Goal: Task Accomplishment & Management: Manage account settings

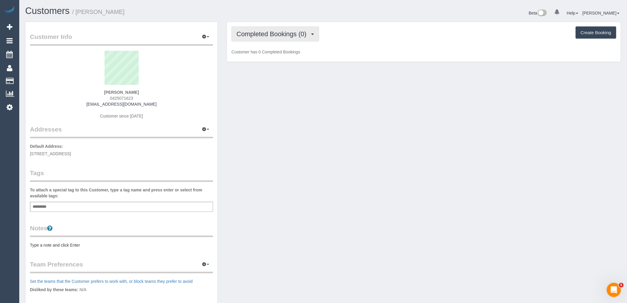
click at [273, 34] on span "Completed Bookings (0)" at bounding box center [273, 33] width 73 height 7
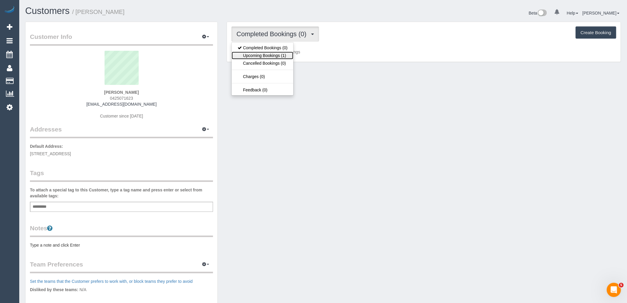
click at [278, 58] on link "Upcoming Bookings (1)" at bounding box center [263, 56] width 62 height 8
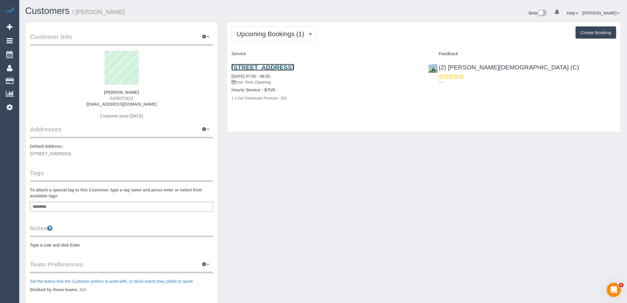
click at [294, 68] on link "442 St Kilda Road, 904, Melbourne, VIC 3004" at bounding box center [263, 67] width 63 height 7
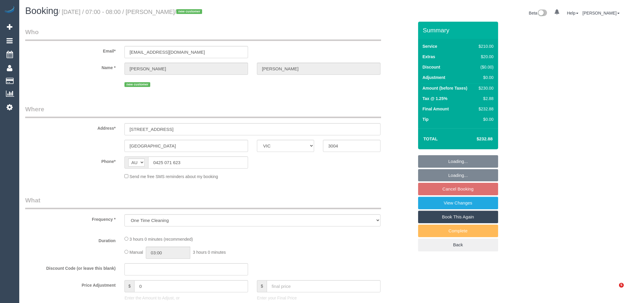
select select "VIC"
select select "string:stripe-pm_1SCVDP2GScqysDRVHd24KDTA"
select select "180"
select select "number:28"
select select "number:14"
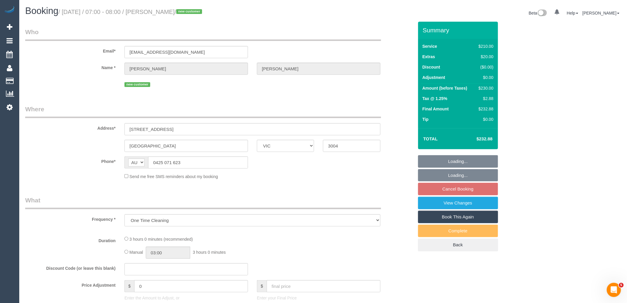
select select "number:20"
select select "number:25"
select select "number:26"
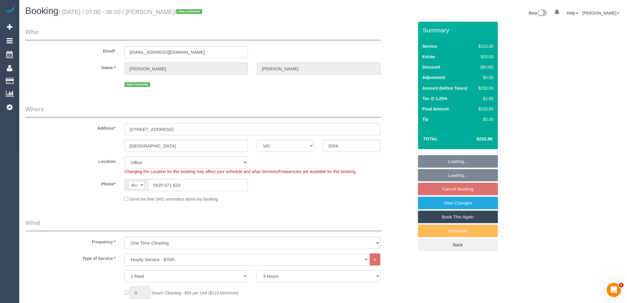
select select "object:854"
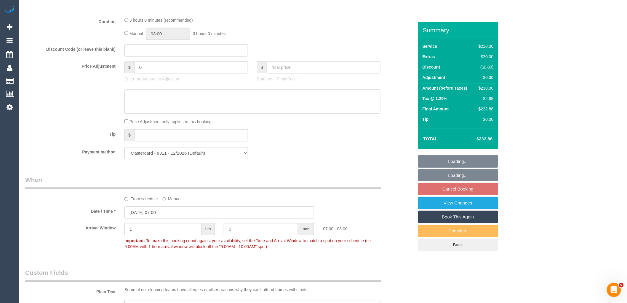
scroll to position [494, 0]
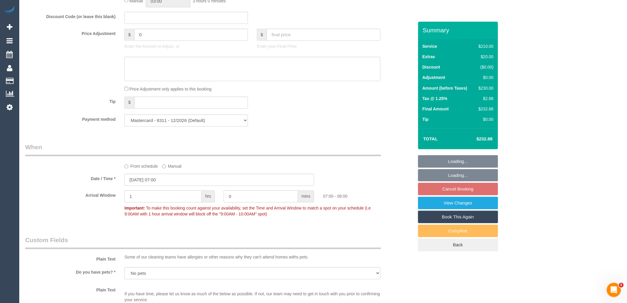
click at [142, 169] on label "From schedule" at bounding box center [140, 165] width 33 height 8
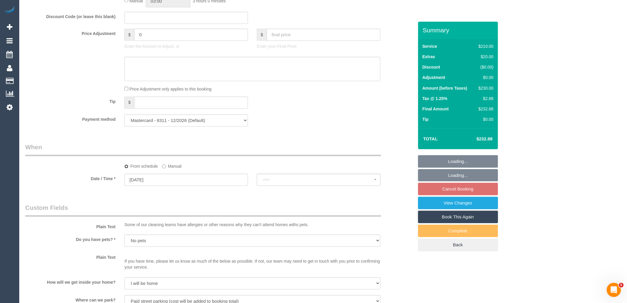
select select "spot6"
click at [174, 186] on input "04/10/2025" at bounding box center [186, 179] width 124 height 12
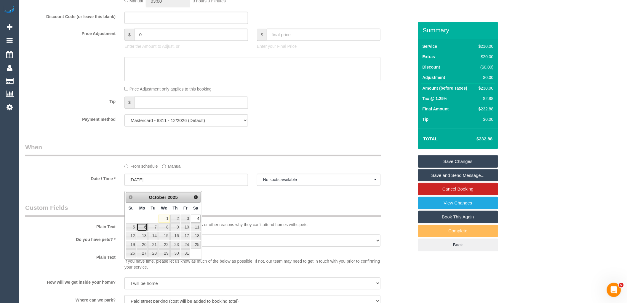
click at [141, 230] on link "6" at bounding box center [142, 227] width 11 height 8
type input "06/10/2025"
select select "spot8"
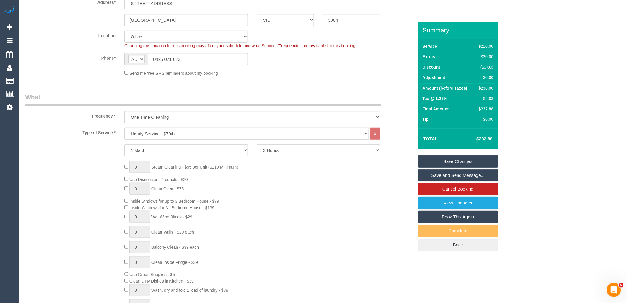
scroll to position [0, 0]
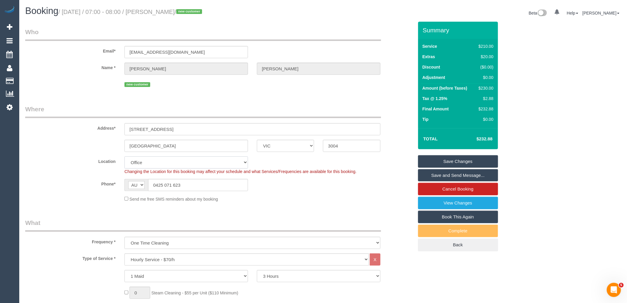
click at [168, 164] on select "Office City East (North) East (South) Inner East Inner North (East) Inner North…" at bounding box center [186, 162] width 124 height 12
select select "54"
click at [124, 157] on select "Office City East (North) East (South) Inner East Inner North (East) Inner North…" at bounding box center [186, 162] width 124 height 12
select select "object:6197"
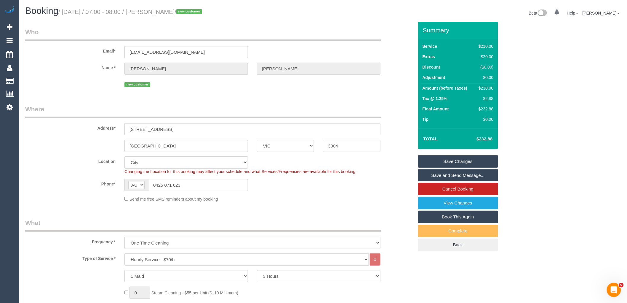
select select "spot11"
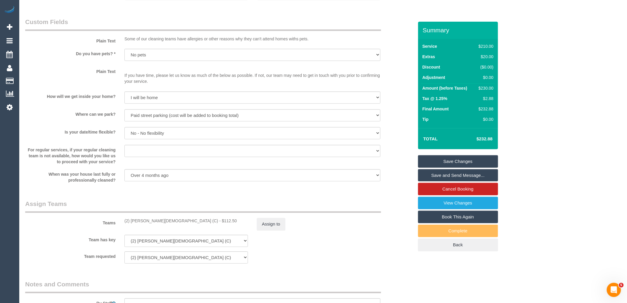
scroll to position [820, 0]
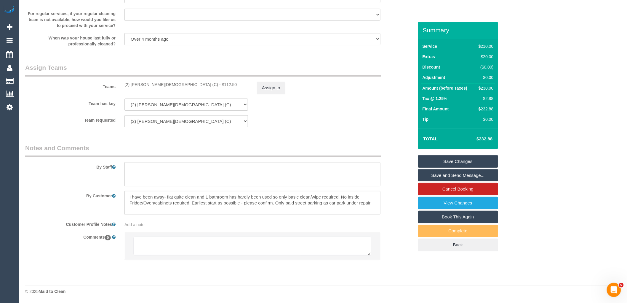
click at [164, 250] on textarea at bounding box center [253, 246] width 238 height 18
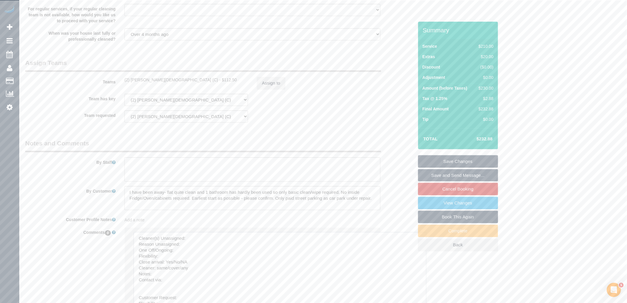
drag, startPoint x: 369, startPoint y: 253, endPoint x: 365, endPoint y: 251, distance: 4.8
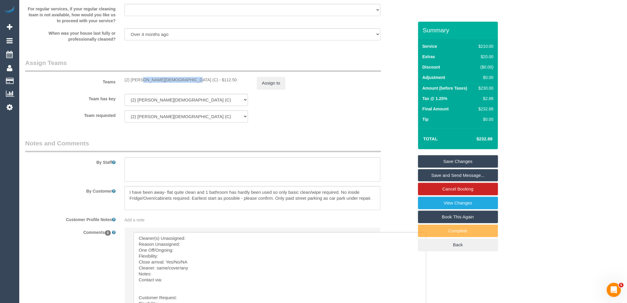
drag, startPoint x: 162, startPoint y: 82, endPoint x: 123, endPoint y: 82, distance: 39.1
click at [123, 82] on div "(2) Raisul Islam (C) - $112.50" at bounding box center [186, 80] width 133 height 6
copy div "(2) Raisul Islam (C) -"
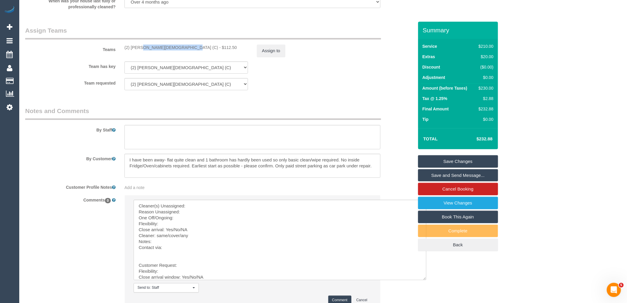
scroll to position [906, 0]
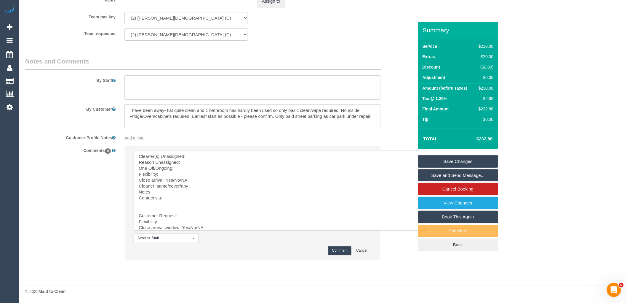
click at [217, 152] on textarea at bounding box center [280, 190] width 293 height 80
paste textarea "(2) Raisul Islam (C) -"
drag, startPoint x: 143, startPoint y: 205, endPoint x: 185, endPoint y: 256, distance: 65.2
click at [185, 255] on li "Send to: Staff Nothing selected Send to: Staff Send to: Customer Send to: Team …" at bounding box center [253, 203] width 256 height 114
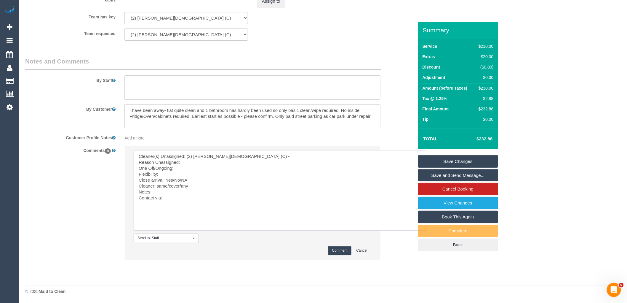
scroll to position [0, 0]
click at [204, 167] on textarea at bounding box center [280, 190] width 293 height 80
click at [205, 164] on textarea at bounding box center [280, 190] width 293 height 80
click at [205, 170] on textarea at bounding box center [280, 190] width 293 height 80
drag, startPoint x: 195, startPoint y: 181, endPoint x: 173, endPoint y: 178, distance: 22.7
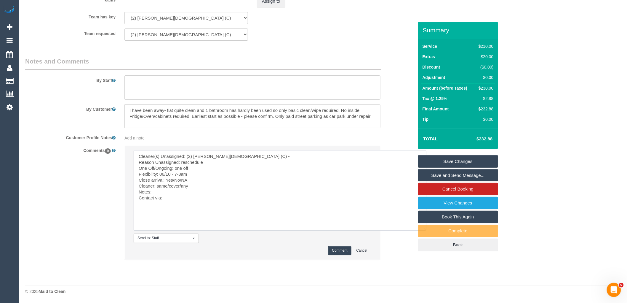
click at [173, 178] on textarea at bounding box center [280, 190] width 293 height 80
drag, startPoint x: 181, startPoint y: 185, endPoint x: 156, endPoint y: 185, distance: 25.2
click at [156, 185] on textarea at bounding box center [280, 190] width 293 height 80
click at [173, 197] on textarea at bounding box center [280, 190] width 293 height 80
click at [190, 188] on textarea at bounding box center [280, 190] width 293 height 80
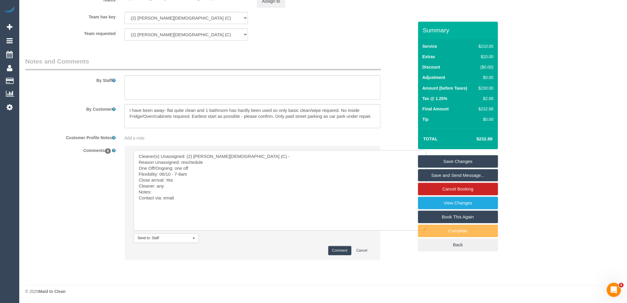
click at [188, 195] on textarea at bounding box center [280, 190] width 293 height 80
click at [192, 192] on textarea at bounding box center [280, 190] width 293 height 80
paste textarea "cnv_1fhh5za0"
type textarea "Cleaner(s) Unassigned: (2) Raisul Islam (C) - Reason Unassigned: reschedule One…"
click at [336, 253] on button "Comment" at bounding box center [339, 250] width 23 height 9
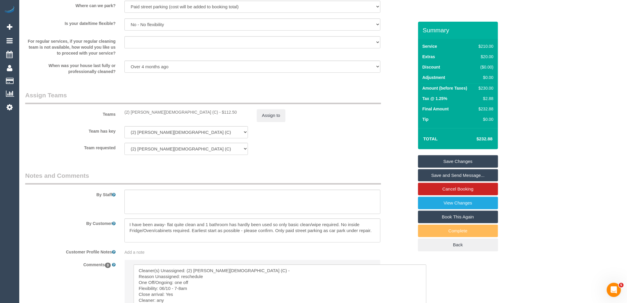
scroll to position [709, 0]
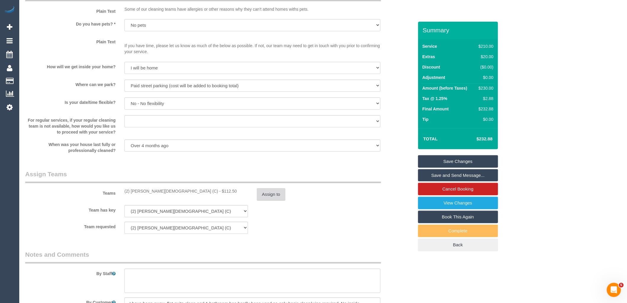
click at [270, 198] on button "Assign to" at bounding box center [271, 194] width 28 height 12
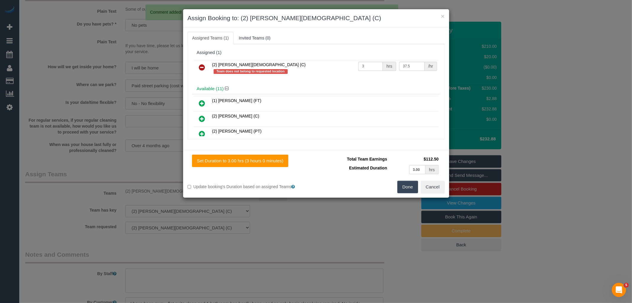
click at [199, 70] on icon at bounding box center [202, 67] width 6 height 7
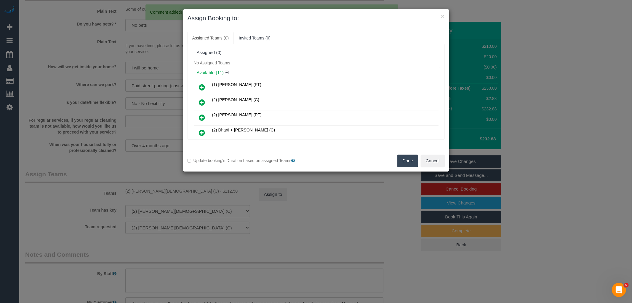
click at [398, 154] on div "Update booking's Duration based on assigned Teams Done Cancel" at bounding box center [316, 161] width 266 height 22
click at [413, 160] on button "Done" at bounding box center [408, 160] width 21 height 12
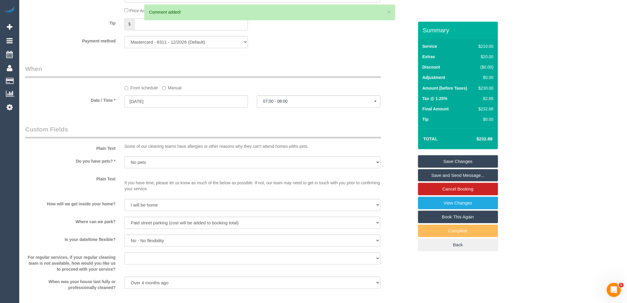
scroll to position [478, 0]
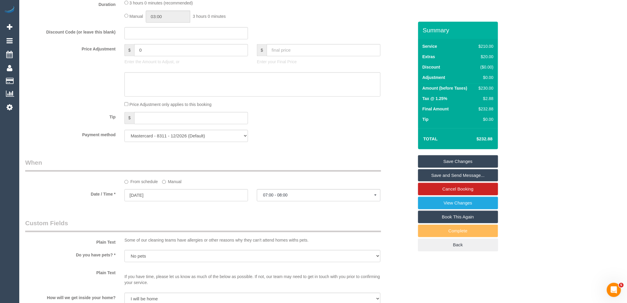
click at [459, 153] on div "Summary Service $210.00 Extras $20.00 Discount ($0.00) Adjustment $0.00 Amount …" at bounding box center [458, 142] width 80 height 241
click at [459, 160] on link "Save Changes" at bounding box center [458, 161] width 80 height 12
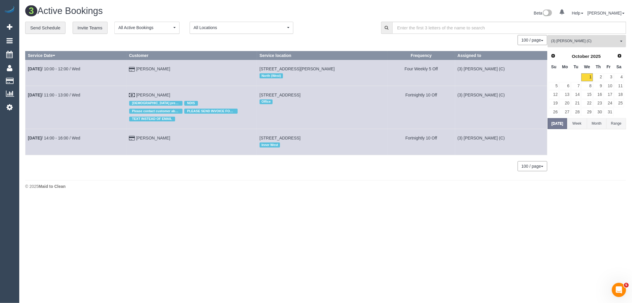
click at [588, 40] on span "(3) [PERSON_NAME] (C)" at bounding box center [585, 41] width 68 height 5
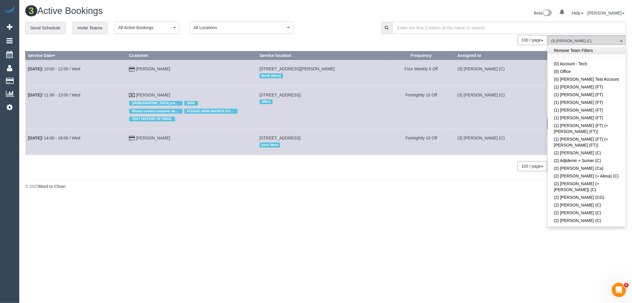
click at [585, 48] on link "Remove Team Filters" at bounding box center [587, 51] width 78 height 8
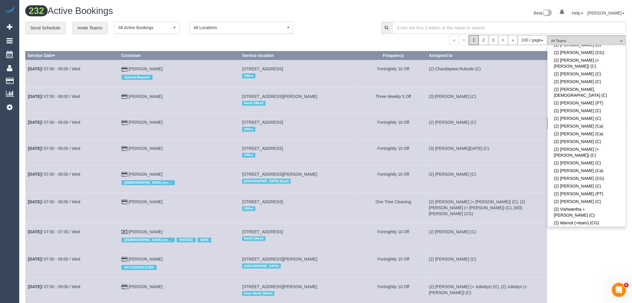
click at [591, 234] on link "(3) Abu (+ [PERSON_NAME]) (C)" at bounding box center [587, 238] width 78 height 8
click at [356, 21] on div "Beta 0 Your Notifications You have 0 alerts Help Help Docs Take a Tour Contact …" at bounding box center [474, 14] width 303 height 16
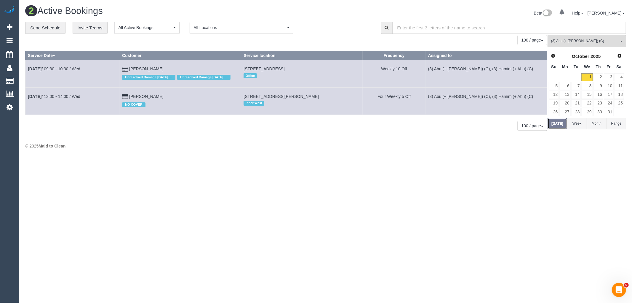
click at [559, 125] on button "Today" at bounding box center [558, 123] width 20 height 11
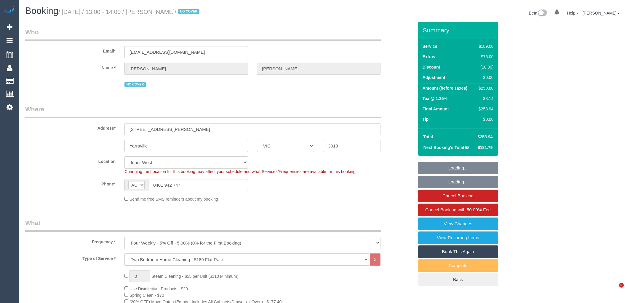
select select "VIC"
select select "number:28"
select select "number:14"
select select "number:19"
select select "number:22"
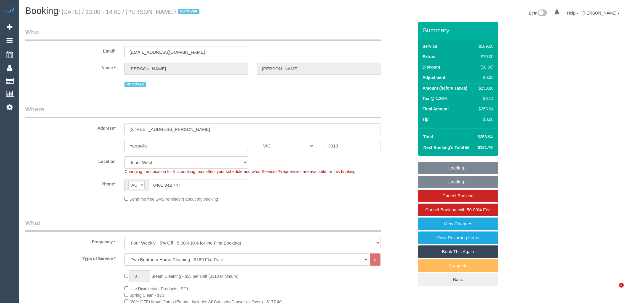
select select "number:34"
select select "number:12"
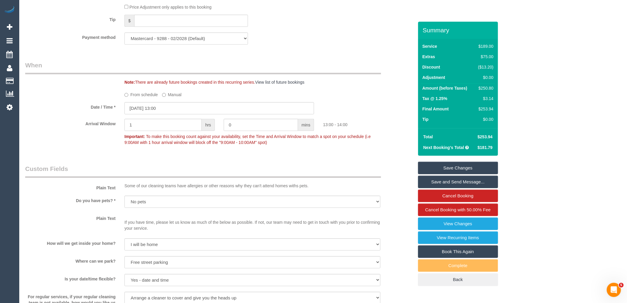
scroll to position [724, 0]
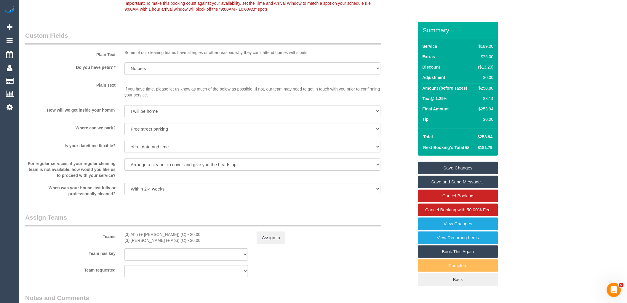
click at [270, 236] on div "Teams (3) Abu (+ Hamim) (C) - $0.00 (3) Hamim (+ Abu) (C) - $0.00 Assign to" at bounding box center [220, 228] width 398 height 31
click at [270, 244] on button "Assign to" at bounding box center [271, 237] width 28 height 12
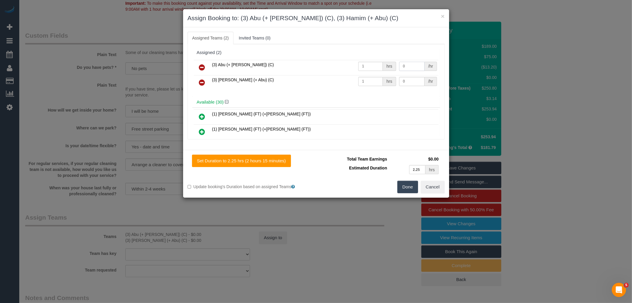
click at [408, 66] on input "0" at bounding box center [411, 66] width 25 height 9
type input "80"
click at [408, 80] on input "0" at bounding box center [411, 81] width 25 height 9
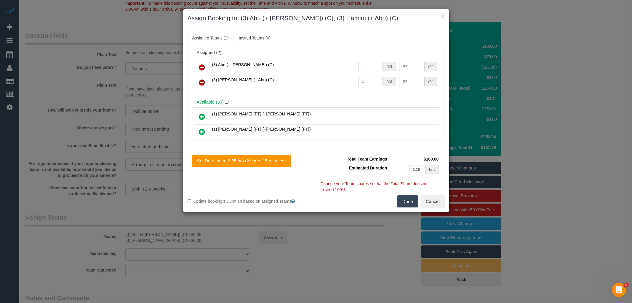
type input "80"
click at [408, 203] on button "Done" at bounding box center [408, 201] width 21 height 12
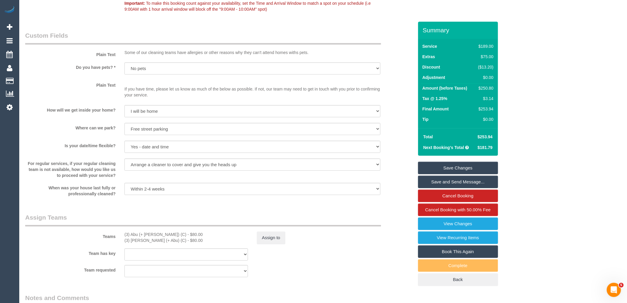
click at [464, 164] on link "Save Changes" at bounding box center [458, 168] width 80 height 12
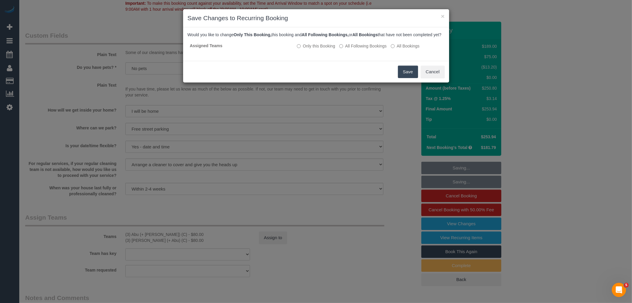
click at [408, 78] on button "Save" at bounding box center [408, 72] width 20 height 12
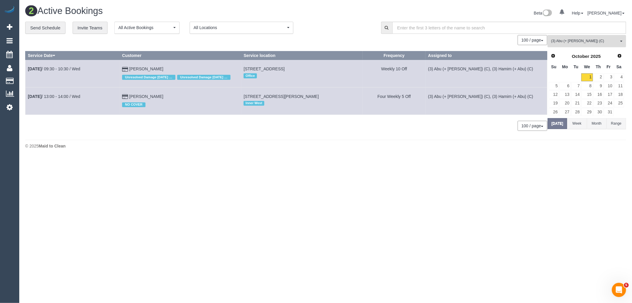
click at [595, 44] on span "(3) Abu (+ [PERSON_NAME]) (C)" at bounding box center [585, 41] width 68 height 5
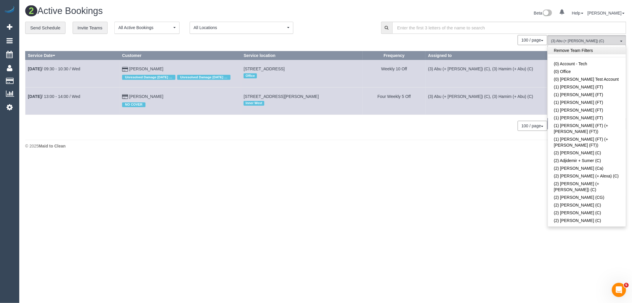
click at [591, 50] on link "Remove Team Filters" at bounding box center [587, 51] width 78 height 8
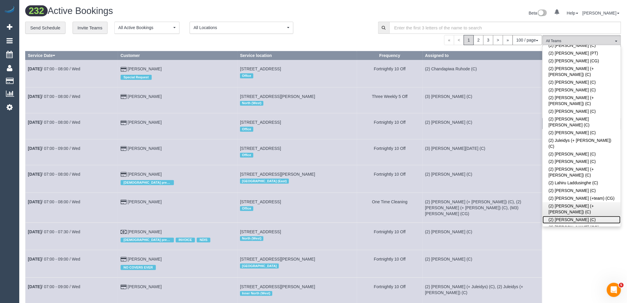
click at [592, 216] on link "(2) [PERSON_NAME] (C)" at bounding box center [582, 220] width 78 height 8
click at [338, 15] on div "Beta 0 Your Notifications You have 0 alerts Help Help Docs Take a Tour Contact …" at bounding box center [474, 14] width 303 height 16
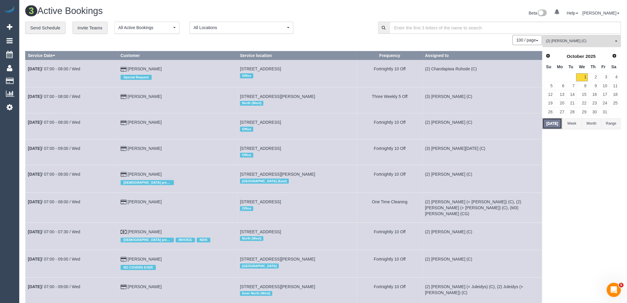
click at [559, 123] on button "[DATE]" at bounding box center [553, 123] width 20 height 11
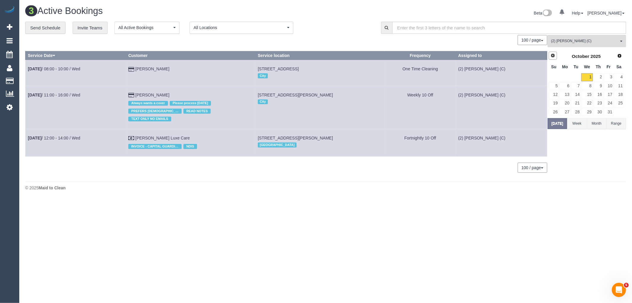
click at [555, 59] on link "Prev" at bounding box center [553, 56] width 8 height 8
click at [577, 114] on link "30" at bounding box center [577, 112] width 10 height 8
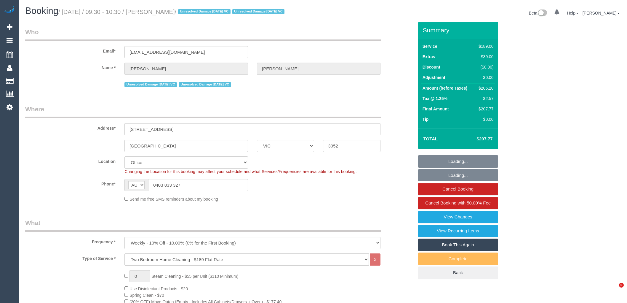
select select "VIC"
select select "string:stripe-pm_1PvTZw2GScqysDRVe0SddR0N"
select select "number:29"
select select "number:14"
select select "number:21"
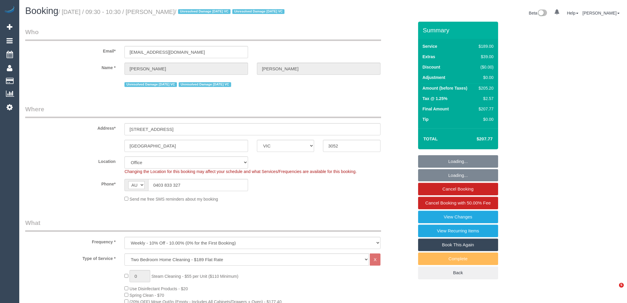
select select "number:36"
select select "number:34"
select select "number:13"
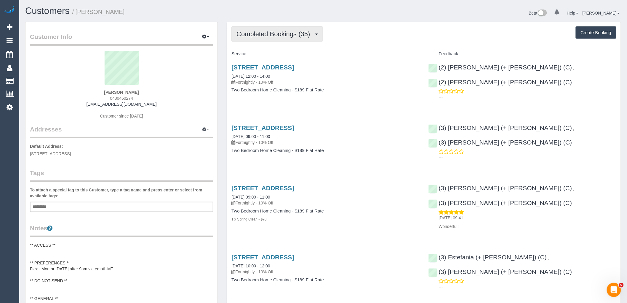
click at [285, 30] on button "Completed Bookings (35)" at bounding box center [277, 33] width 91 height 15
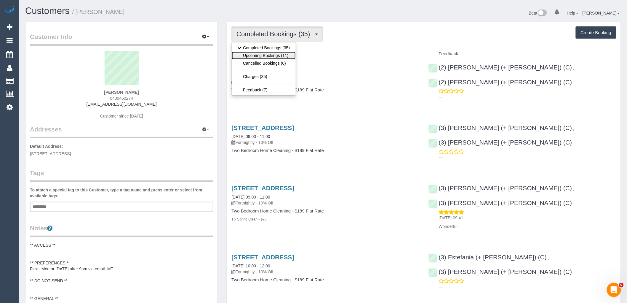
click at [282, 57] on link "Upcoming Bookings (11)" at bounding box center [264, 56] width 64 height 8
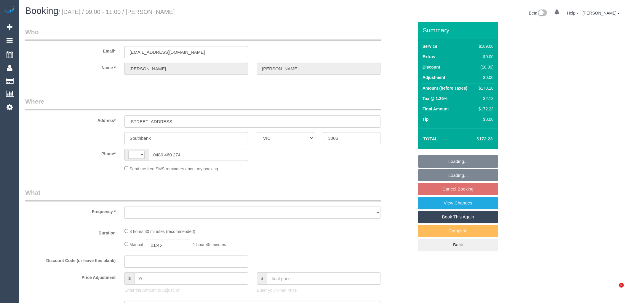
select select "VIC"
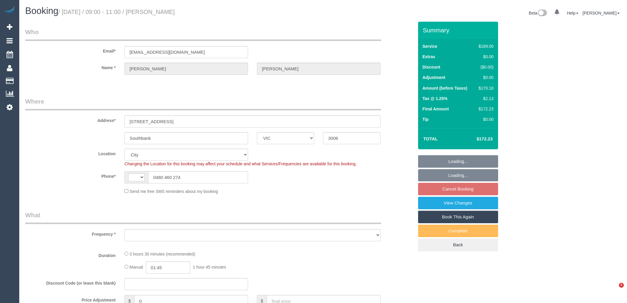
select select "string:AU"
select select "string:stripe-pm_1OJ9GA2GScqysDRVCtBNDTpl"
select select "object:781"
select select "number:29"
select select "number:14"
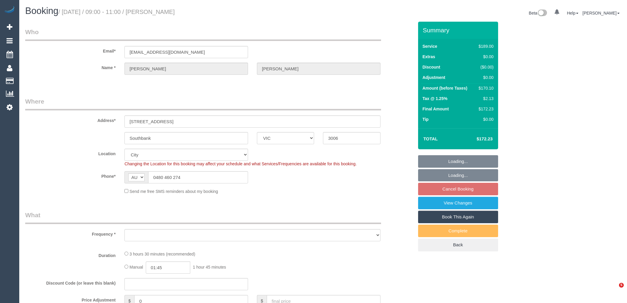
select select "number:20"
select select "number:36"
select select "number:34"
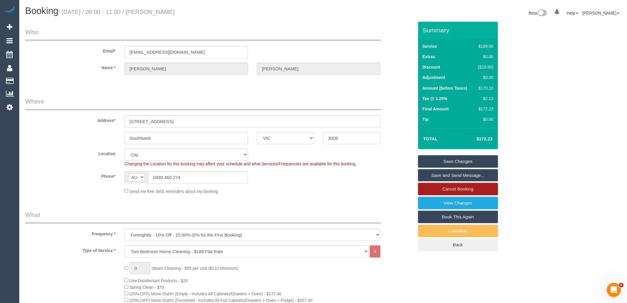
click at [446, 193] on link "Cancel Booking" at bounding box center [458, 189] width 80 height 12
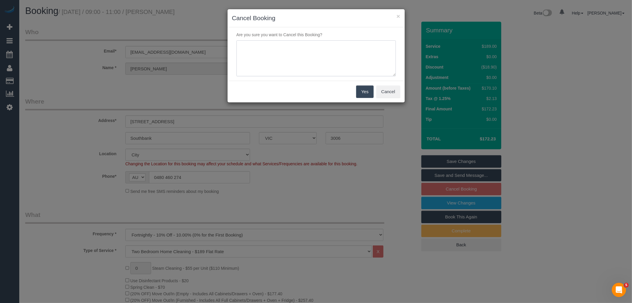
click at [302, 51] on textarea at bounding box center [316, 58] width 159 height 36
type textarea "Customer requested to cancel all ongoing services due to financial issues. Sent…"
click at [369, 91] on button "Yes" at bounding box center [364, 91] width 17 height 12
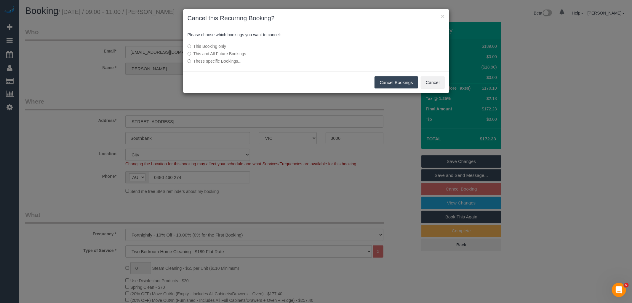
click at [208, 56] on div "This Booking only This and All Future Bookings These specific Bookings..." at bounding box center [272, 53] width 178 height 27
click at [401, 82] on button "Cancel Bookings" at bounding box center [397, 82] width 44 height 12
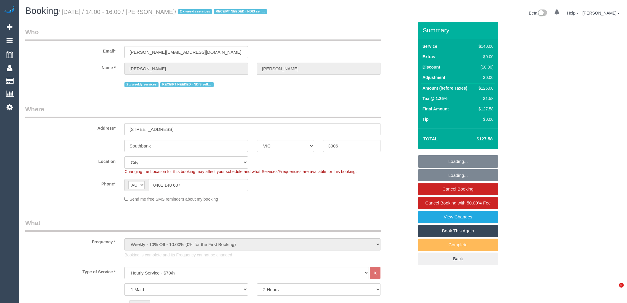
select select "VIC"
select select "number:28"
select select "number:14"
select select "number:20"
select select "number:25"
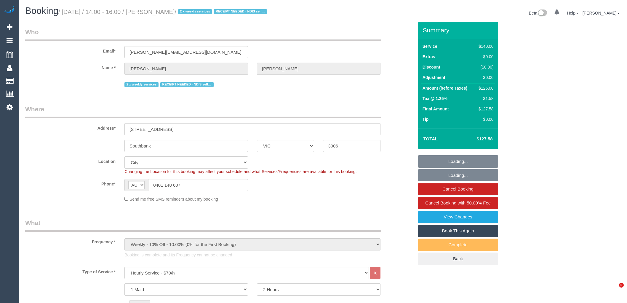
select select "number:34"
select select "number:26"
click at [456, 219] on link "View Changes" at bounding box center [458, 216] width 80 height 12
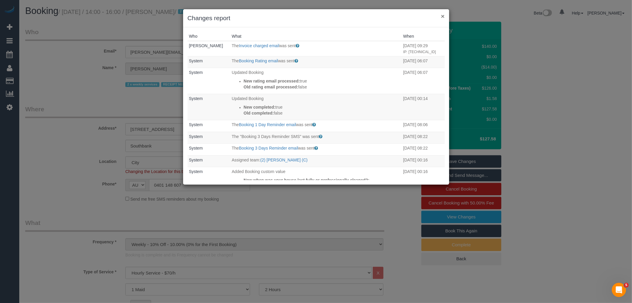
click at [443, 14] on button "×" at bounding box center [443, 16] width 4 height 6
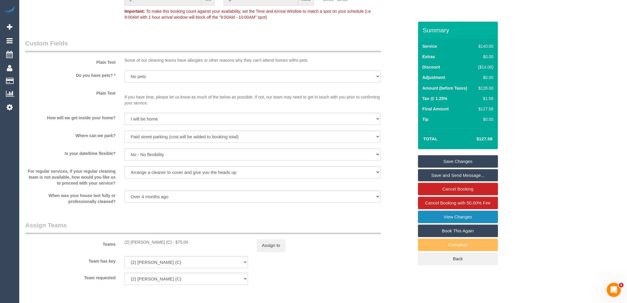
scroll to position [856, 0]
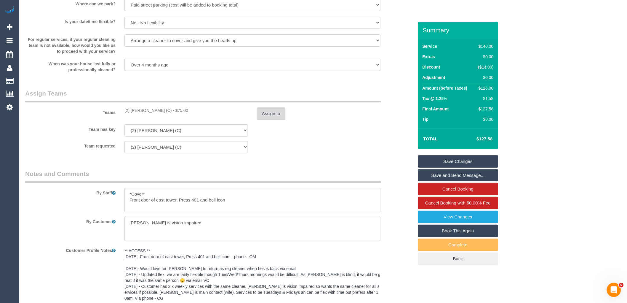
click at [264, 116] on button "Assign to" at bounding box center [271, 113] width 28 height 12
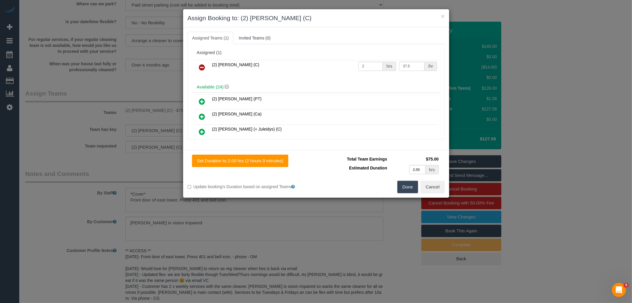
click at [352, 72] on td "(2) Megan Kaewpinich (C)" at bounding box center [284, 67] width 146 height 15
drag, startPoint x: 411, startPoint y: 66, endPoint x: 360, endPoint y: 66, distance: 51.0
click at [360, 66] on tr "(2) Megan Kaewpinich (C) 2 hrs 37.5 /hr" at bounding box center [316, 67] width 245 height 15
type input "81.73"
click at [363, 66] on input "2" at bounding box center [370, 66] width 25 height 9
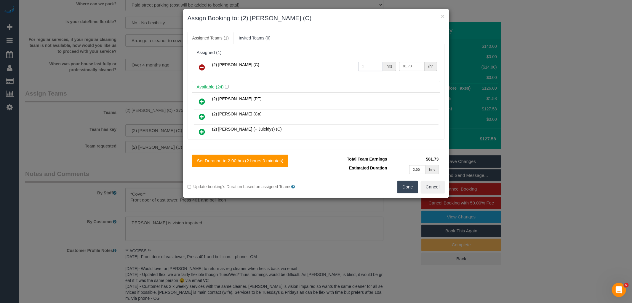
type input "1"
click at [408, 185] on button "Done" at bounding box center [408, 187] width 21 height 12
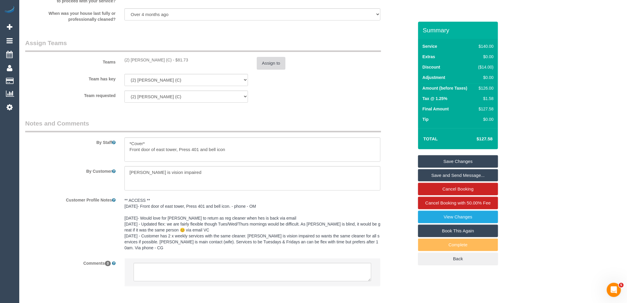
scroll to position [931, 0]
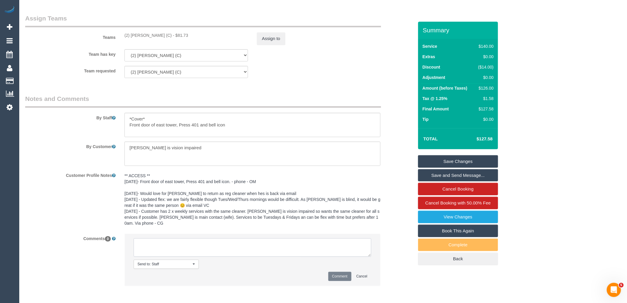
click at [182, 245] on textarea at bounding box center [253, 247] width 238 height 18
type textarea "Parking added after servcie was charged - ops delay not cleaners"
click at [345, 277] on button "Comment" at bounding box center [339, 276] width 23 height 9
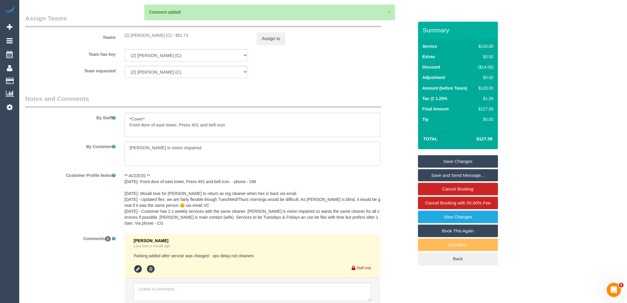
click at [465, 161] on link "Save Changes" at bounding box center [458, 161] width 80 height 12
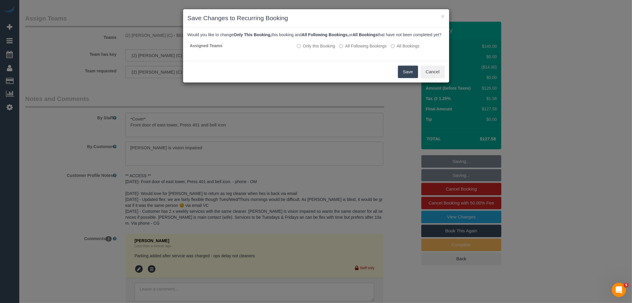
click at [402, 74] on button "Save" at bounding box center [408, 72] width 20 height 12
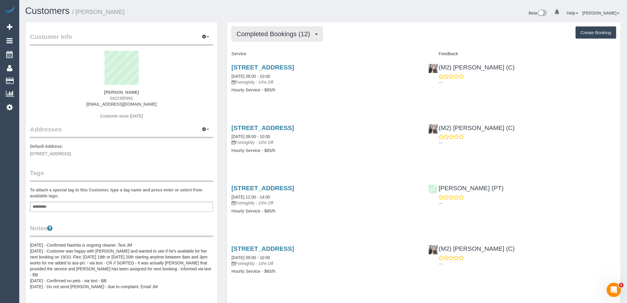
click at [301, 34] on span "Completed Bookings (12)" at bounding box center [275, 33] width 76 height 7
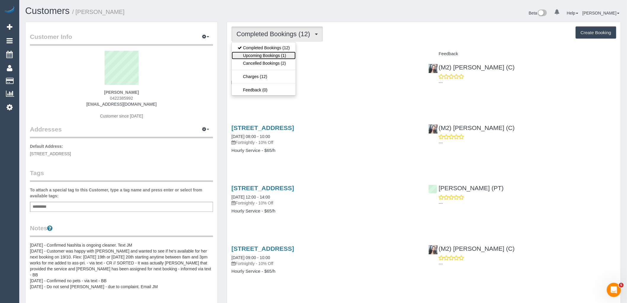
click at [287, 55] on link "Upcoming Bookings (1)" at bounding box center [264, 56] width 64 height 8
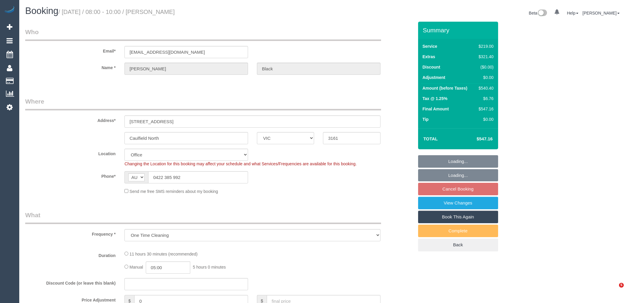
select select "VIC"
select select "string:stripe-pm_1S5czY2GScqysDRVDKVIH1D1"
select select "number:28"
select select "object:681"
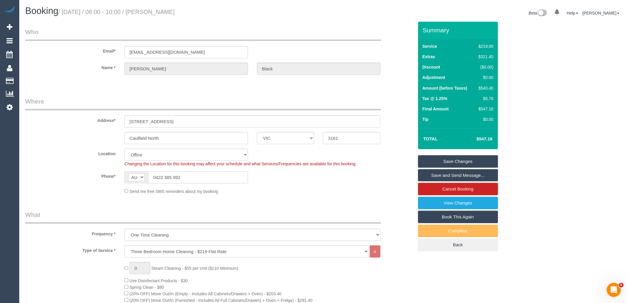
drag, startPoint x: 193, startPoint y: 177, endPoint x: 98, endPoint y: 177, distance: 94.9
click at [98, 177] on div "Phone* AF AL DZ AD AO AI AQ AG AR AM AW AU AT AZ BS BH BD BB BY BE BZ BJ BM BT …" at bounding box center [220, 177] width 398 height 12
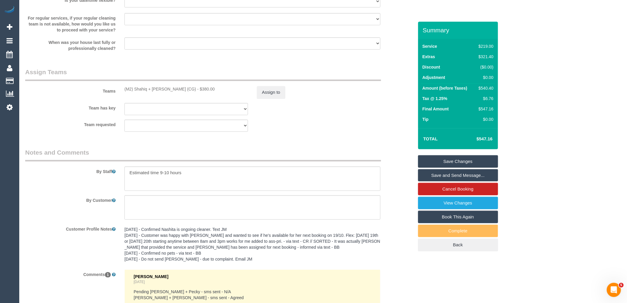
scroll to position [922, 0]
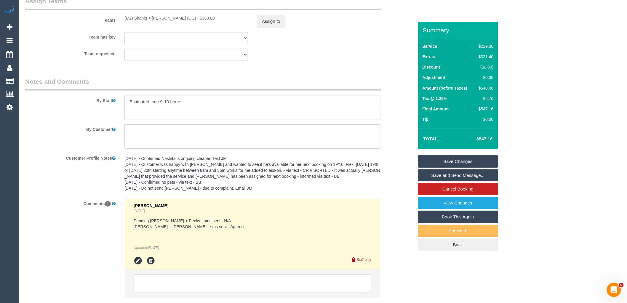
click at [230, 106] on textarea at bounding box center [252, 107] width 256 height 24
paste textarea "0422 385 992"
type textarea "Estimated time 9-10 hours Must contact customer 30minutes before arrival so the…"
click at [475, 162] on link "Save Changes" at bounding box center [458, 161] width 80 height 12
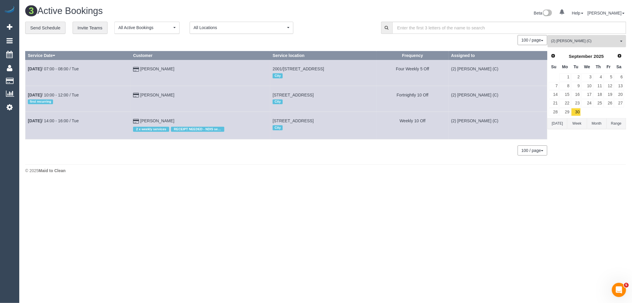
click at [611, 46] on button "(2) Megan Kaewpinich (C) All Teams" at bounding box center [587, 41] width 79 height 12
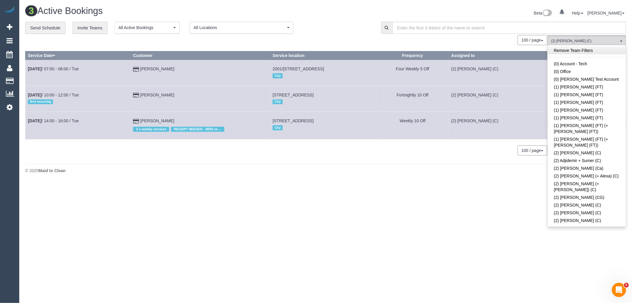
click at [602, 50] on link "Remove Team Filters" at bounding box center [587, 51] width 78 height 8
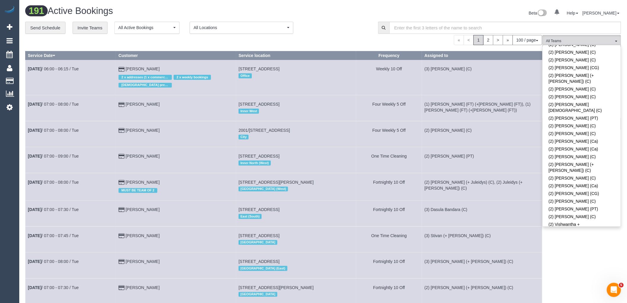
click at [609, 234] on link "(2) Warnot (+team) (CG)" at bounding box center [582, 238] width 78 height 8
click at [352, 29] on div "**********" at bounding box center [197, 28] width 344 height 12
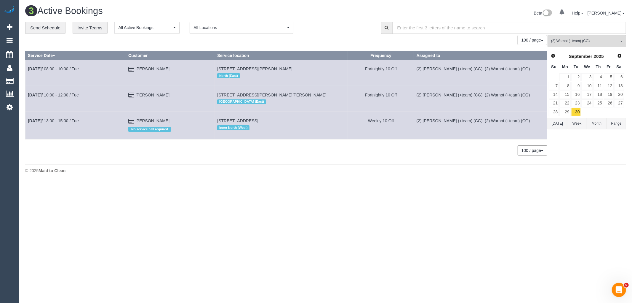
click at [557, 123] on button "Today" at bounding box center [558, 123] width 20 height 11
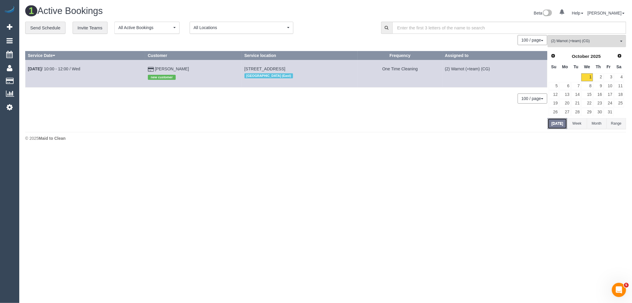
click at [557, 123] on button "Today" at bounding box center [558, 123] width 20 height 11
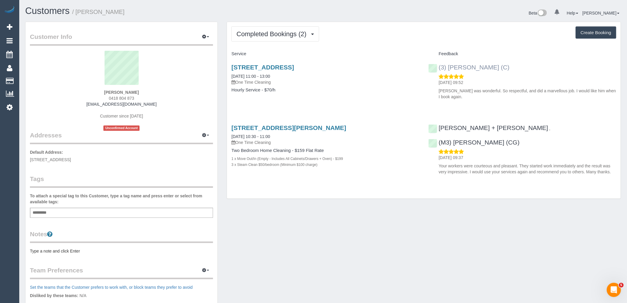
drag, startPoint x: 510, startPoint y: 71, endPoint x: 439, endPoint y: 70, distance: 70.9
click at [439, 70] on div "(3) [PERSON_NAME] (C) [DATE] 09:52 [PERSON_NAME] was wonderful. So respectful, …" at bounding box center [522, 81] width 197 height 44
copy link "(3) [PERSON_NAME] (C)"
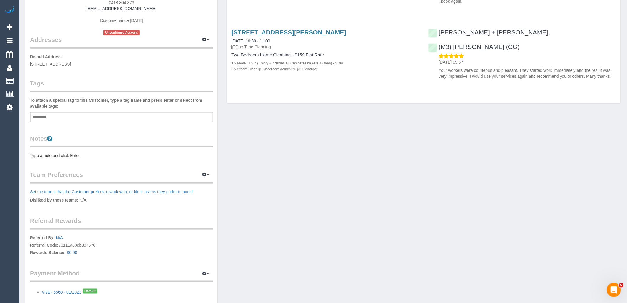
scroll to position [99, 0]
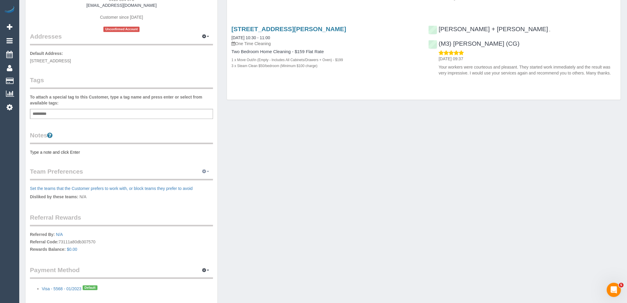
click at [207, 168] on button "button" at bounding box center [205, 171] width 15 height 9
click at [187, 181] on link "Manage Preferences" at bounding box center [187, 182] width 50 height 8
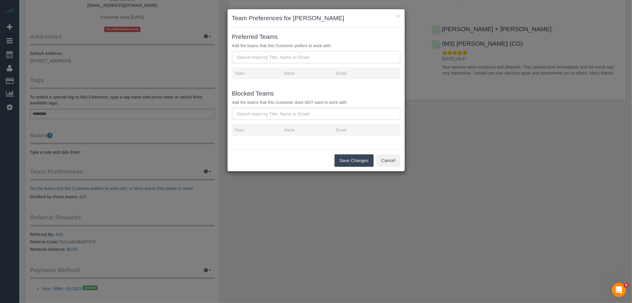
click at [265, 58] on input "text" at bounding box center [316, 57] width 168 height 12
paste input "(3) [PERSON_NAME] (C)"
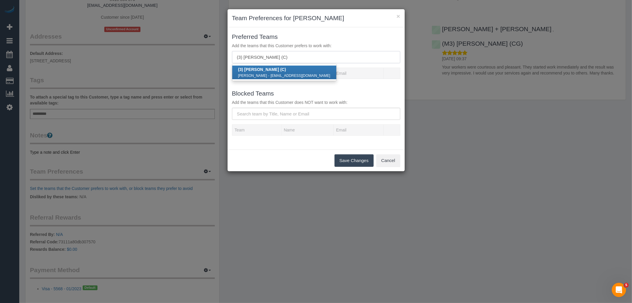
type input "(3) [PERSON_NAME] (C)"
click at [347, 161] on button "Save Changes" at bounding box center [354, 160] width 39 height 12
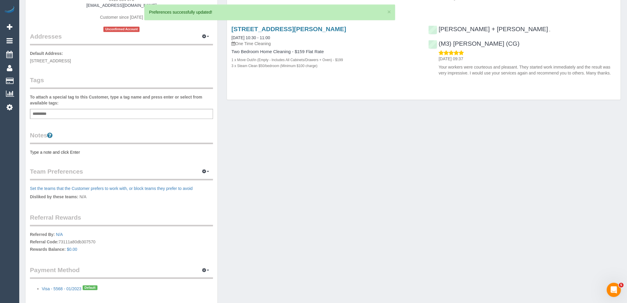
click at [57, 149] on pre "Type a note and click Enter" at bounding box center [121, 152] width 183 height 6
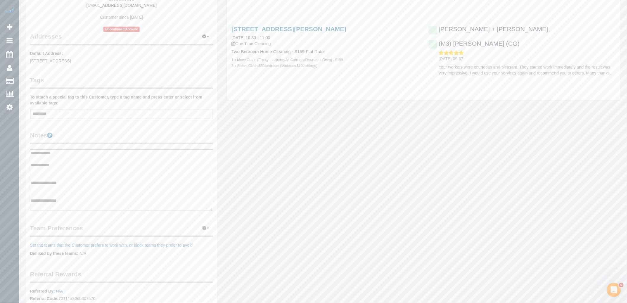
click at [57, 186] on textarea "**********" at bounding box center [121, 179] width 183 height 61
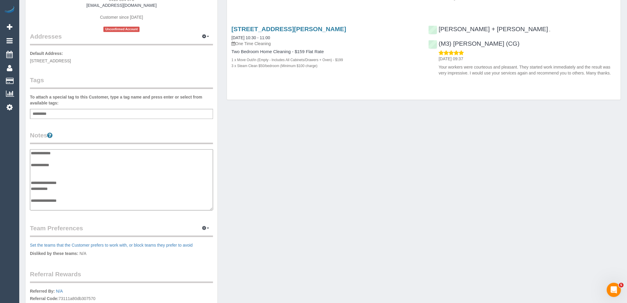
click at [58, 188] on textarea "**********" at bounding box center [121, 179] width 183 height 61
paste textarea "**********"
type textarea "**********"
click at [292, 185] on div "Customer Info Edit Contact Info Send Message Email Preferences Special Sales Ta…" at bounding box center [323, 147] width 605 height 448
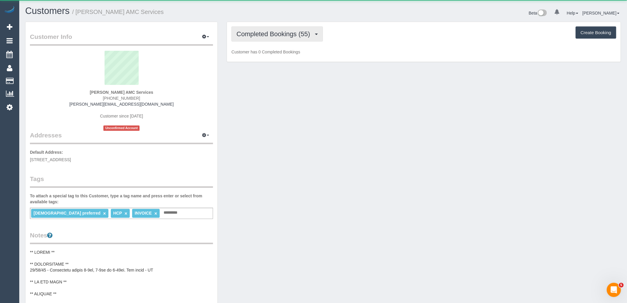
click at [285, 31] on span "Completed Bookings (55)" at bounding box center [275, 33] width 76 height 7
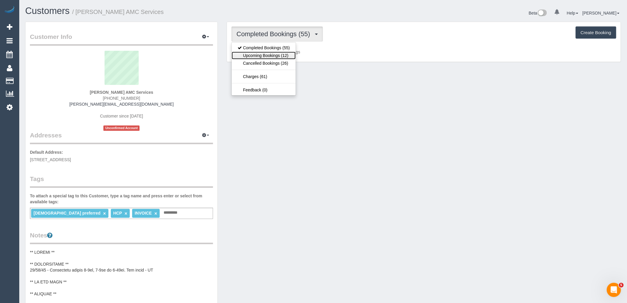
click at [287, 57] on link "Upcoming Bookings (12)" at bounding box center [264, 56] width 64 height 8
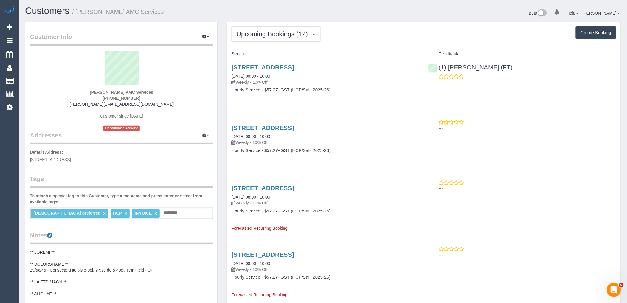
click at [378, 88] on h4 "Hourly Service - $57.27+GST (HCP/SaH 2025-26)" at bounding box center [326, 89] width 188 height 5
click at [270, 66] on link "9 Kurrajong Road, Delahey, VIC 3037" at bounding box center [263, 67] width 63 height 7
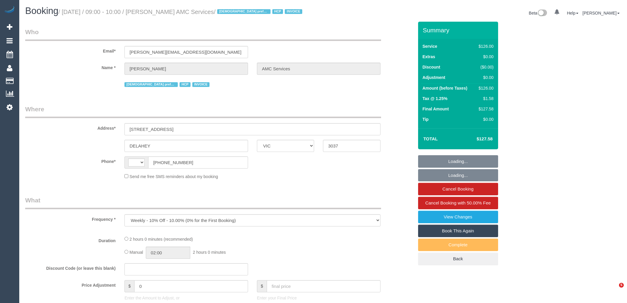
select select "VIC"
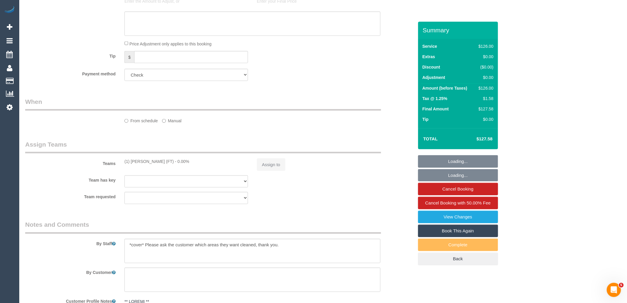
select select "120"
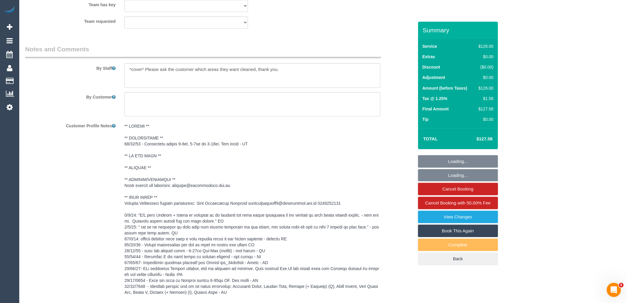
select select "object:684"
select select "string:AU"
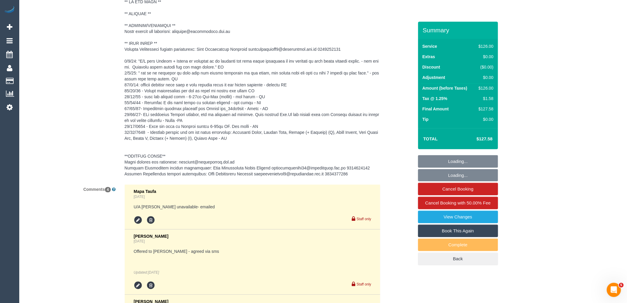
select select "number:28"
select select "number:14"
select select "number:18"
select select "number:36"
select select "number:35"
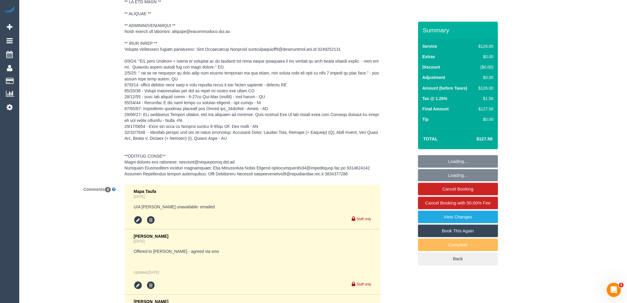
select select "number:12"
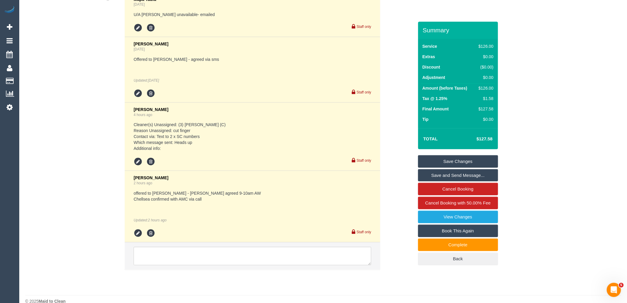
scroll to position [1138, 0]
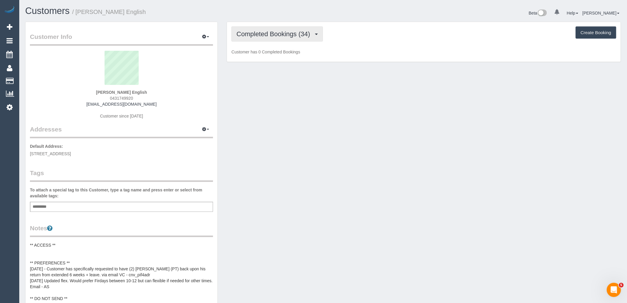
click at [290, 34] on span "Completed Bookings (34)" at bounding box center [275, 33] width 76 height 7
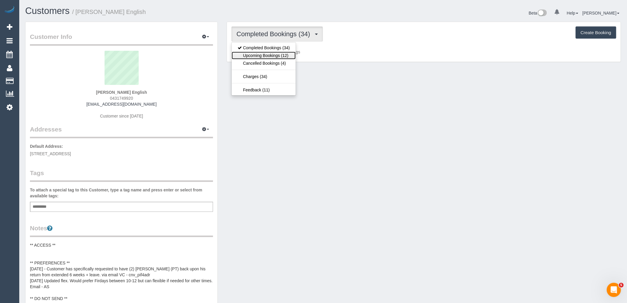
click at [284, 57] on link "Upcoming Bookings (12)" at bounding box center [264, 56] width 64 height 8
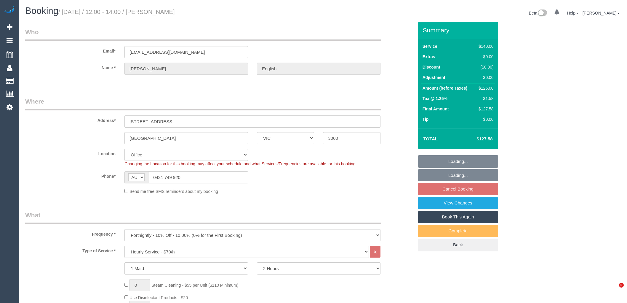
select select "VIC"
select select "number:28"
select select "number:14"
select select "number:21"
select select "number:25"
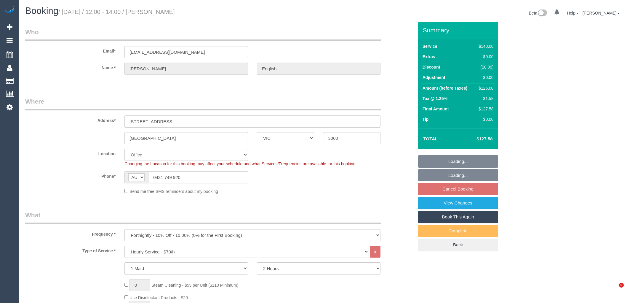
select select "number:34"
select select "number:11"
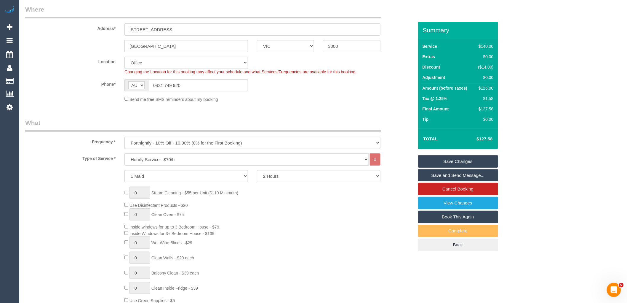
scroll to position [1021, 0]
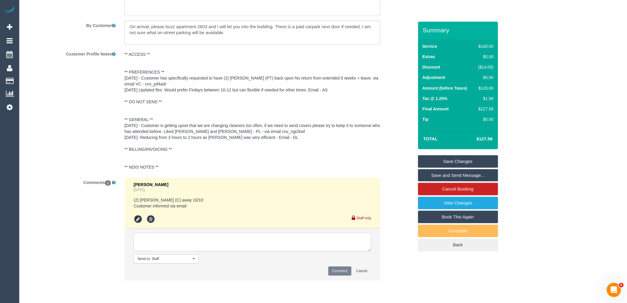
click at [177, 246] on textarea at bounding box center [253, 242] width 238 height 18
paste textarea "I can do any day next week. The same timeslot works best for me, but I can be f…"
drag, startPoint x: 138, startPoint y: 252, endPoint x: 117, endPoint y: 252, distance: 20.7
click at [118, 252] on div "Comments 1 [PERSON_NAME] [DATE] (2) [PERSON_NAME] (C) away 10/10 Customer infor…" at bounding box center [220, 231] width 398 height 109
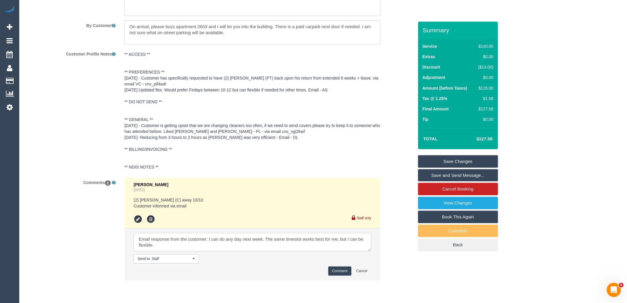
type textarea "Email response from the customer: I can do any day next week. The same timeslot…"
click at [345, 274] on button "Comment" at bounding box center [339, 270] width 23 height 9
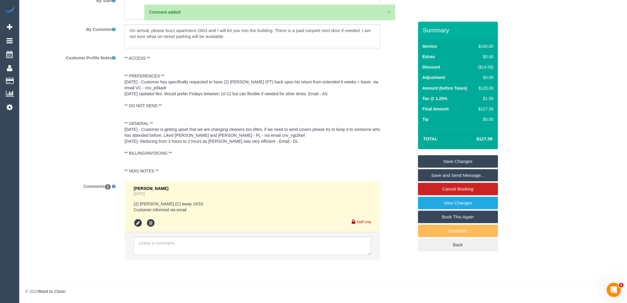
scroll to position [0, 0]
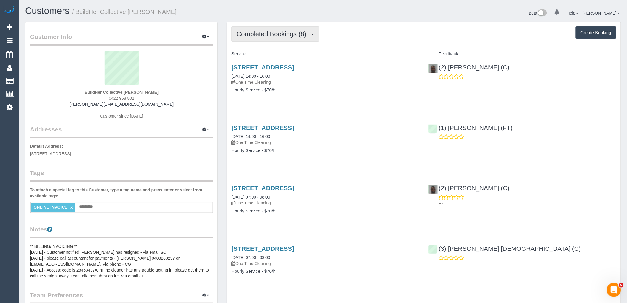
click at [289, 31] on span "Completed Bookings (8)" at bounding box center [273, 33] width 73 height 7
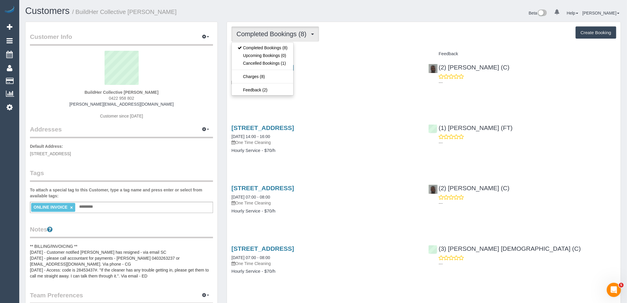
click at [335, 49] on div "Service" at bounding box center [325, 54] width 197 height 10
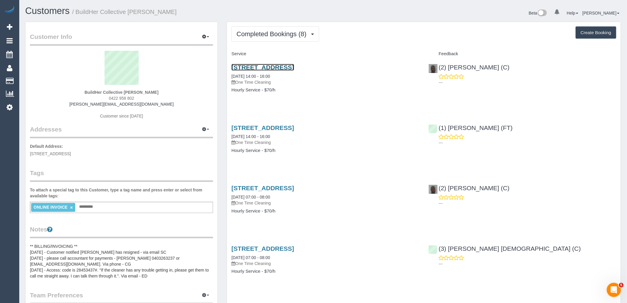
click at [294, 66] on link "[STREET_ADDRESS]" at bounding box center [263, 67] width 63 height 7
click at [286, 30] on button "Completed Bookings (8)" at bounding box center [276, 33] width 88 height 15
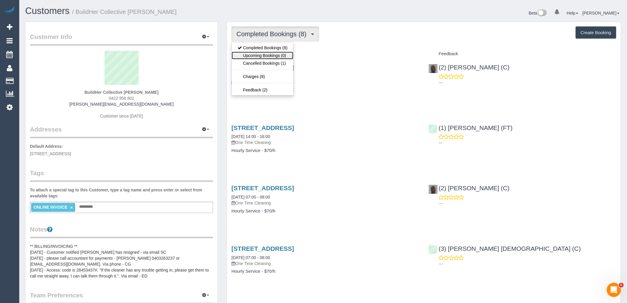
click at [279, 58] on link "Upcoming Bookings (0)" at bounding box center [263, 56] width 62 height 8
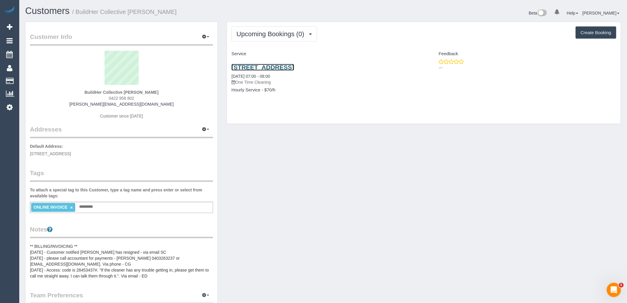
click at [259, 69] on link "[STREET_ADDRESS]" at bounding box center [263, 67] width 63 height 7
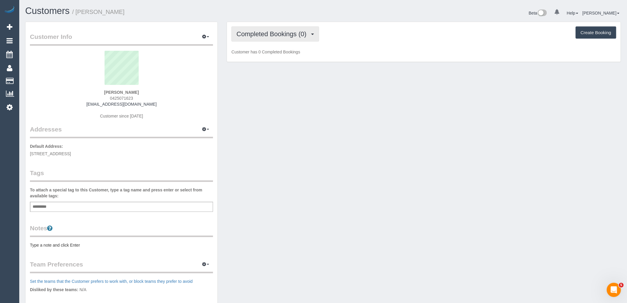
click at [277, 28] on button "Completed Bookings (0)" at bounding box center [276, 33] width 88 height 15
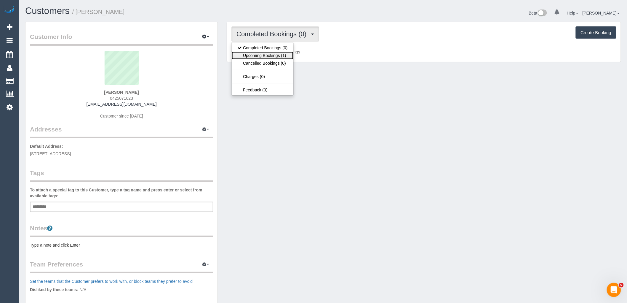
click at [281, 58] on link "Upcoming Bookings (1)" at bounding box center [263, 56] width 62 height 8
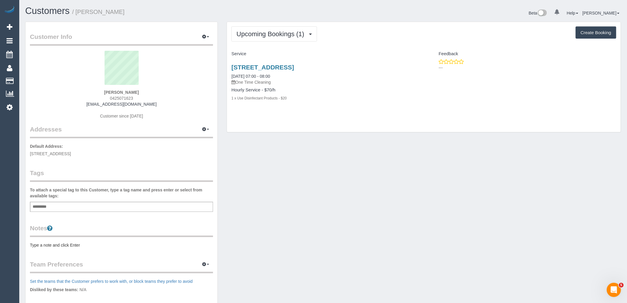
click at [83, 207] on div "Add a tag" at bounding box center [121, 207] width 183 height 10
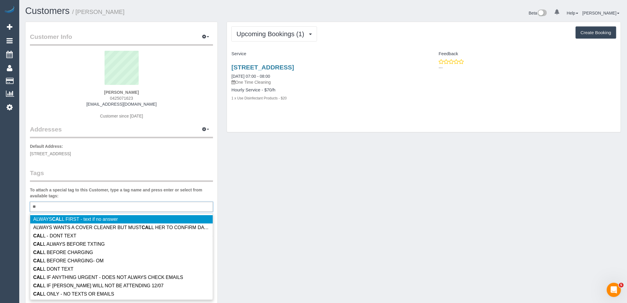
type input "*"
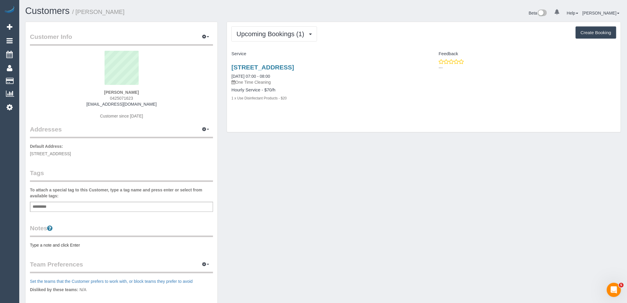
click at [83, 207] on div "Add a tag" at bounding box center [121, 207] width 183 height 10
type input "**********"
click at [82, 182] on div "Tags To attach a special tag to this Customer, type a tag name and press enter …" at bounding box center [121, 189] width 183 height 43
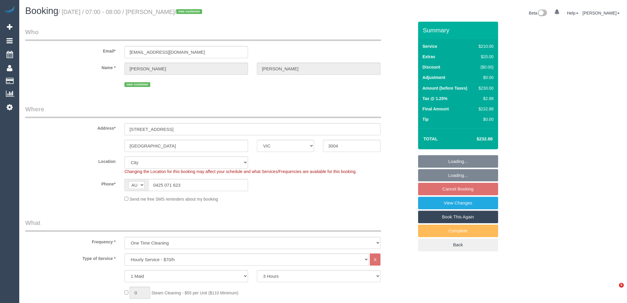
select select "VIC"
select select "180"
select select "number:28"
select select "number:14"
select select "number:20"
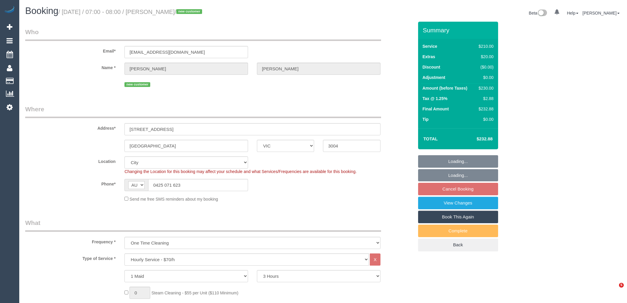
select select "number:25"
select select "number:26"
select select "spot1"
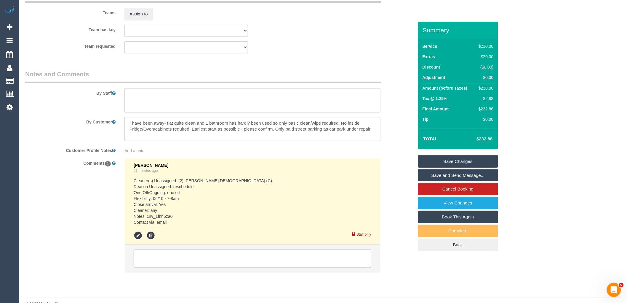
scroll to position [906, 0]
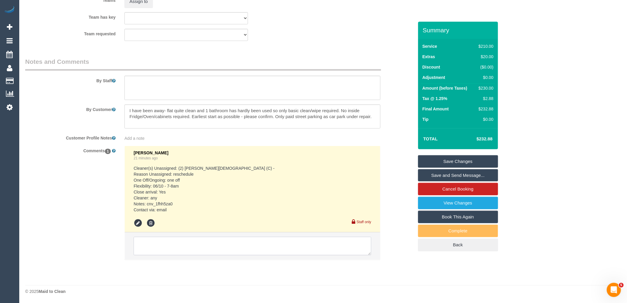
click at [186, 242] on textarea at bounding box center [253, 246] width 238 height 18
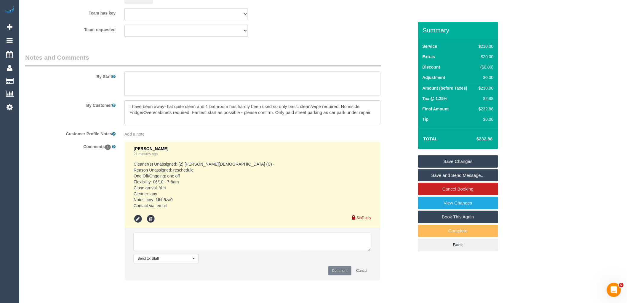
click at [150, 242] on textarea at bounding box center [253, 241] width 238 height 18
drag, startPoint x: 220, startPoint y: 242, endPoint x: 116, endPoint y: 242, distance: 104.0
click at [116, 242] on div "Comments 1 Vanessa Christou 22 minutes ago Cleaner(s) Unassigned: (2) Raisul Is…" at bounding box center [220, 213] width 398 height 144
type textarea "Customer doesnt have access to emails. Please call him to confirm service."
click at [345, 275] on button "Comment" at bounding box center [339, 270] width 23 height 9
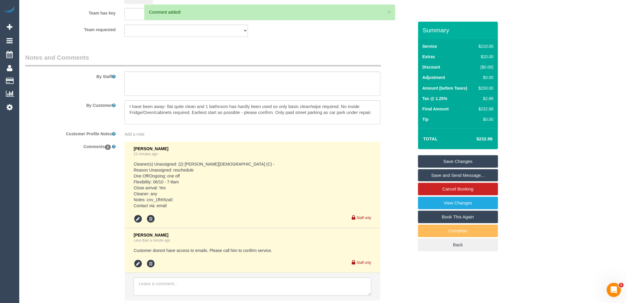
click at [479, 157] on link "Save Changes" at bounding box center [458, 161] width 80 height 12
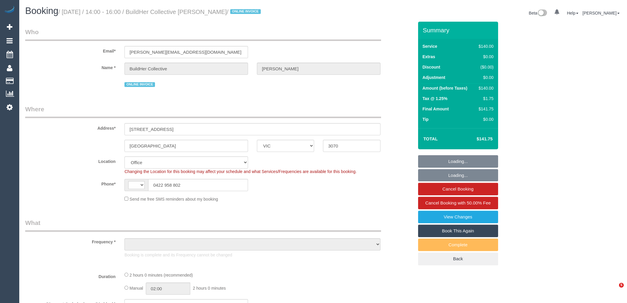
select select "VIC"
select select "string:AU"
select select "string:stripe-pm_1RQLbU2GScqysDRV4Jd0JbkM"
select select "object:590"
select select "number:28"
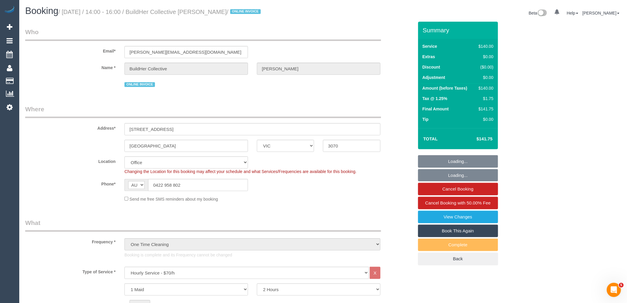
select select "number:16"
select select "number:19"
select select "number:25"
select select "number:12"
click at [459, 228] on link "Book This Again" at bounding box center [458, 230] width 80 height 12
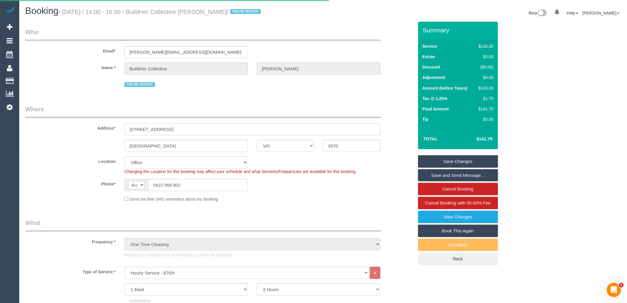
select select "VIC"
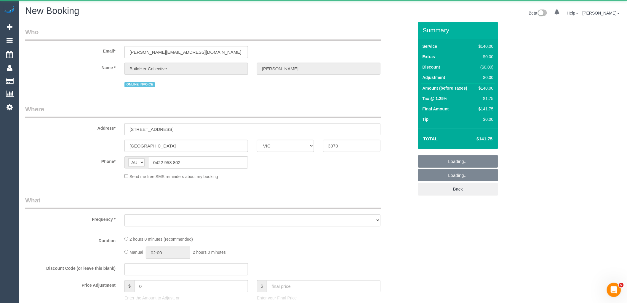
select select "string:stripe-pm_1RQLbU2GScqysDRV4Jd0JbkM"
select select "number:28"
select select "number:16"
select select "number:19"
select select "number:25"
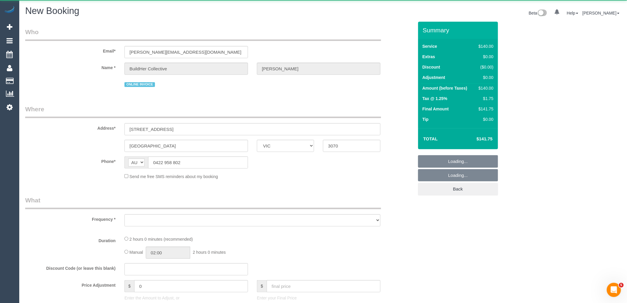
select select "number:12"
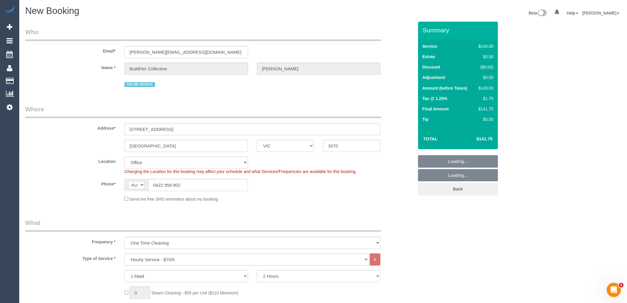
select select "object:5417"
select select "47"
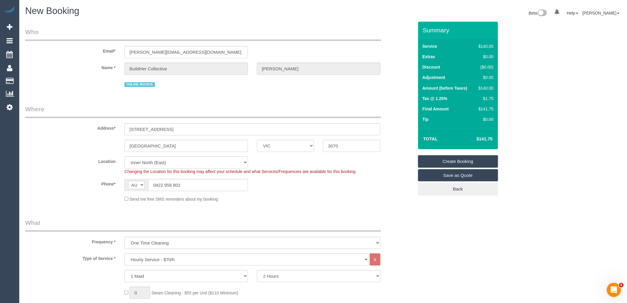
select select "object:5427"
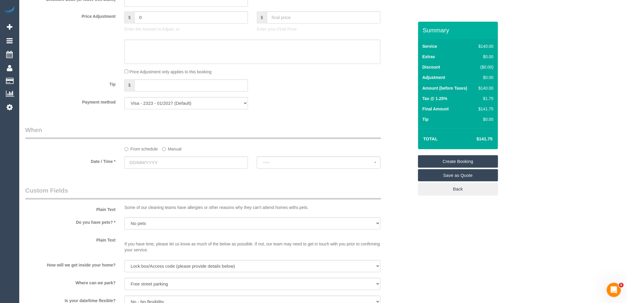
scroll to position [626, 0]
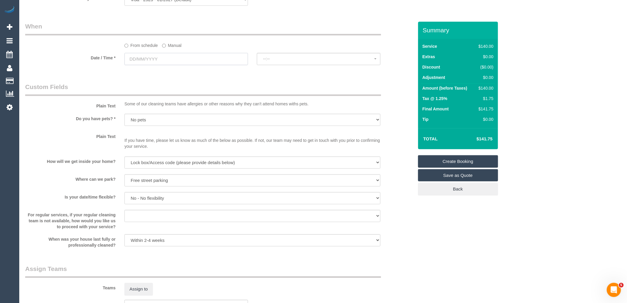
click at [161, 64] on input "text" at bounding box center [186, 59] width 124 height 12
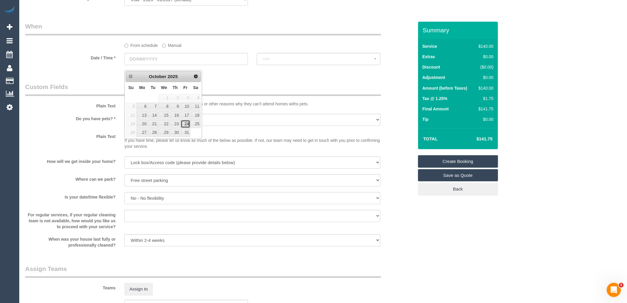
click at [189, 125] on link "24" at bounding box center [185, 124] width 9 height 8
type input "[DATE]"
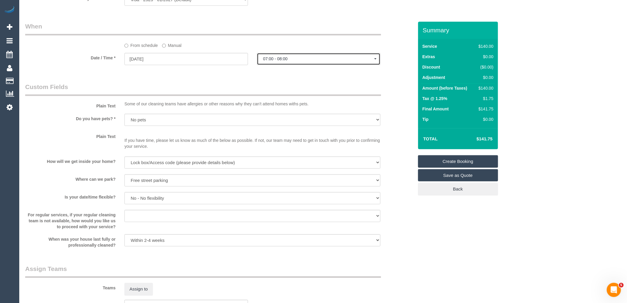
click at [299, 59] on button "07:00 - 08:00" at bounding box center [319, 59] width 124 height 12
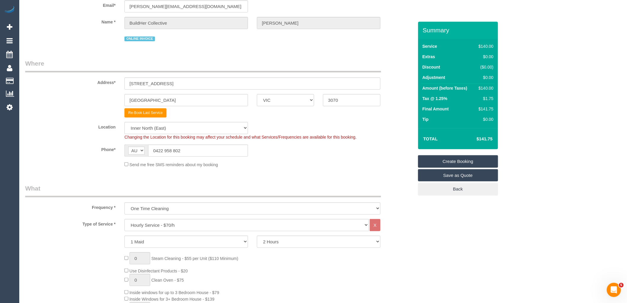
scroll to position [0, 0]
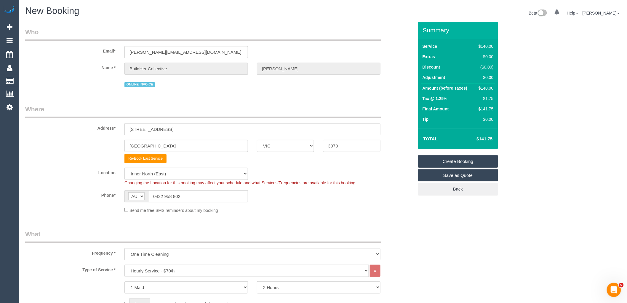
drag, startPoint x: 194, startPoint y: 189, endPoint x: 133, endPoint y: 191, distance: 62.0
click at [135, 190] on sui-booking-location "Location [GEOGRAPHIC_DATA] (North) East (South) [GEOGRAPHIC_DATA] (East) [GEOGR…" at bounding box center [219, 190] width 389 height 46
drag, startPoint x: 202, startPoint y: 197, endPoint x: 128, endPoint y: 197, distance: 74.1
click at [128, 197] on div "AF AL DZ AD AO AI AQ AG AR AM AW AU AT AZ BS BH BD BB BY BE BZ BJ BM BT BO BA B…" at bounding box center [186, 196] width 124 height 12
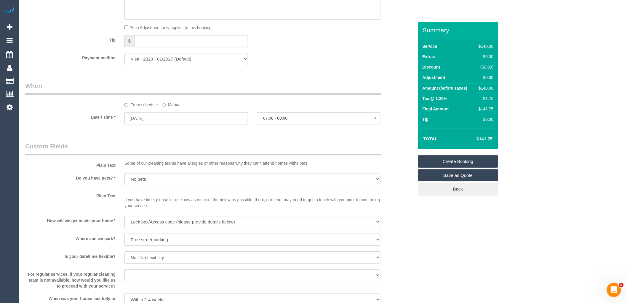
scroll to position [556, 0]
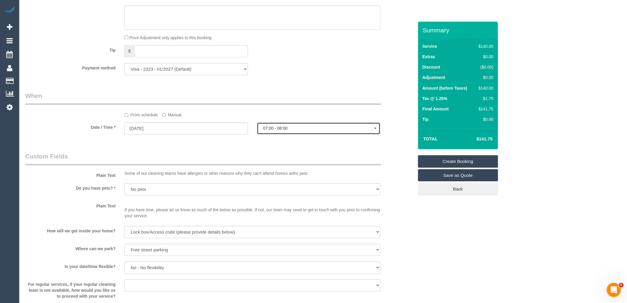
click at [294, 130] on span "07:00 - 08:00" at bounding box center [318, 128] width 111 height 5
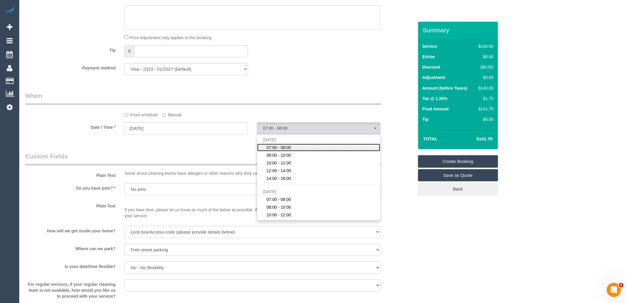
click at [294, 151] on link "07:00 - 08:00" at bounding box center [318, 147] width 123 height 8
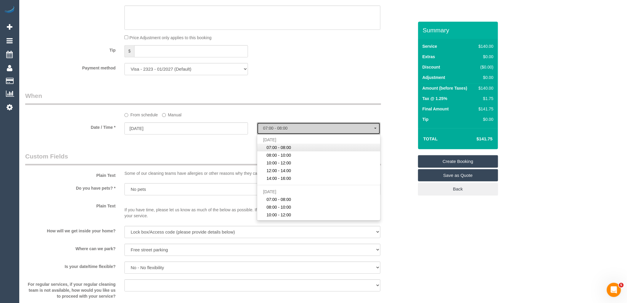
select select "spot6"
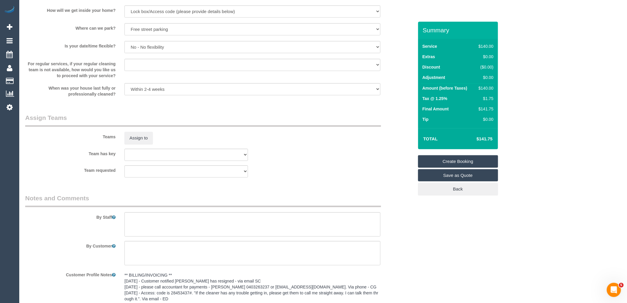
scroll to position [820, 0]
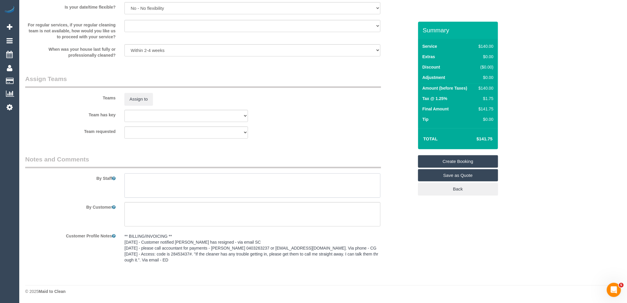
click at [168, 179] on textarea at bounding box center [252, 185] width 256 height 24
paste textarea "Access: code is 28453437#."
drag, startPoint x: 143, startPoint y: 178, endPoint x: 154, endPoint y: 178, distance: 11.0
click at [143, 178] on textarea at bounding box center [252, 185] width 256 height 24
click at [165, 183] on textarea at bounding box center [252, 185] width 256 height 24
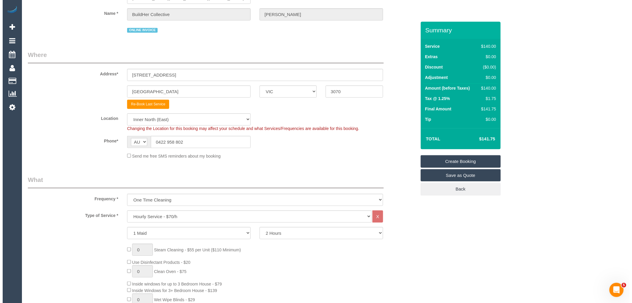
scroll to position [0, 0]
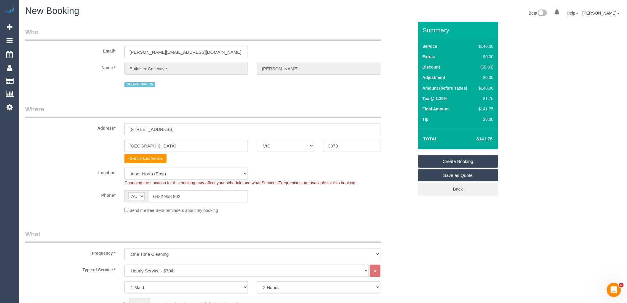
type textarea "Access via front door: code is 28453437# Priorities: Dusting, toilets, flooring…"
click at [282, 90] on fieldset "Who Email* [PERSON_NAME][EMAIL_ADDRESS][DOMAIN_NAME] Name * BuildHer Collective…" at bounding box center [219, 60] width 389 height 65
click at [483, 163] on link "Create Booking" at bounding box center [458, 161] width 80 height 12
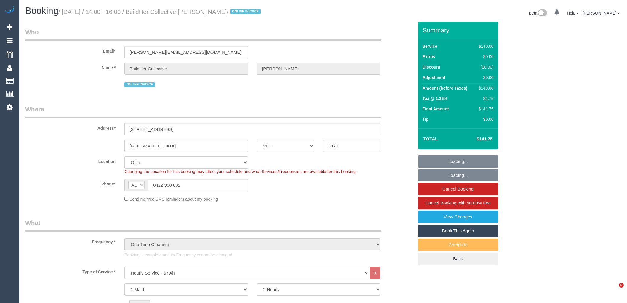
select select "VIC"
select select "string:stripe-pm_1RQLbU2GScqysDRV4Jd0JbkM"
select select "number:28"
select select "number:16"
select select "number:19"
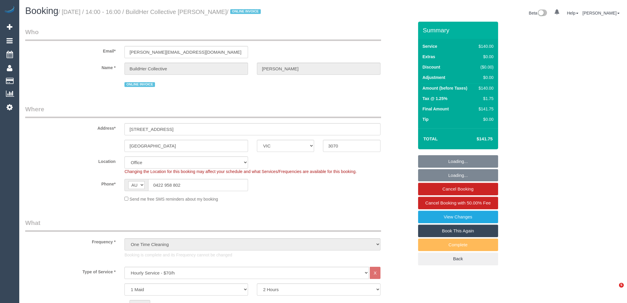
select select "number:25"
select select "number:12"
select select "VIC"
select select "string:stripe-pm_1RQLbU2GScqysDRV4Jd0JbkM"
select select "spot1"
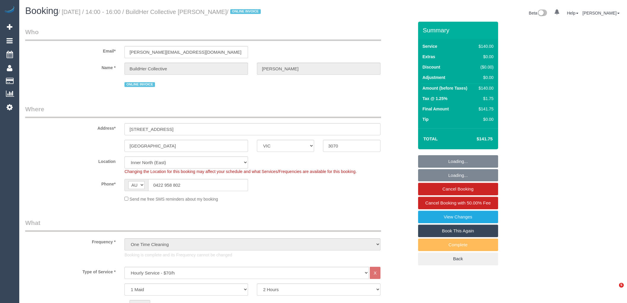
select select "number:28"
select select "number:16"
select select "number:19"
select select "number:25"
select select "number:11"
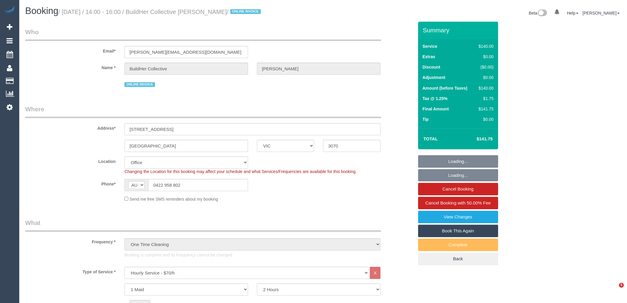
select select "VIC"
select select "string:stripe-pm_1RQLbU2GScqysDRV4Jd0JbkM"
select select "number:28"
select select "number:16"
select select "number:19"
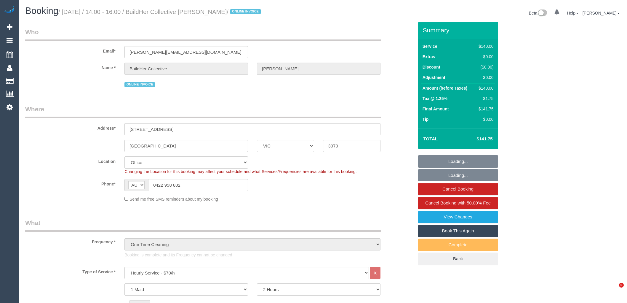
select select "number:25"
select select "number:12"
select select "object:887"
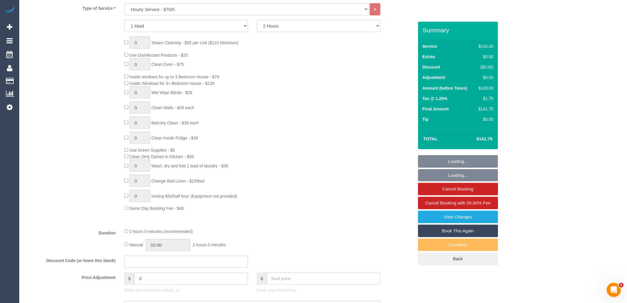
scroll to position [947, 0]
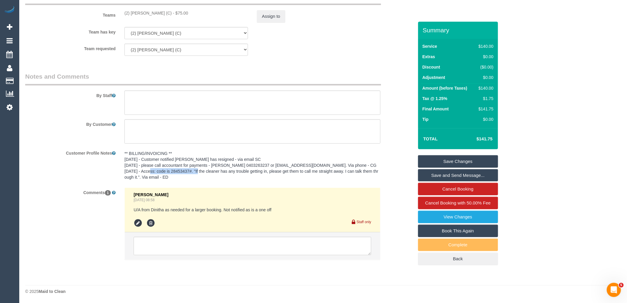
drag, startPoint x: 142, startPoint y: 169, endPoint x: 194, endPoint y: 169, distance: 51.3
click at [194, 169] on pre "** BILLING/INVOICING ** [DATE] - Customer notified [PERSON_NAME] has resigned -…" at bounding box center [252, 165] width 256 height 30
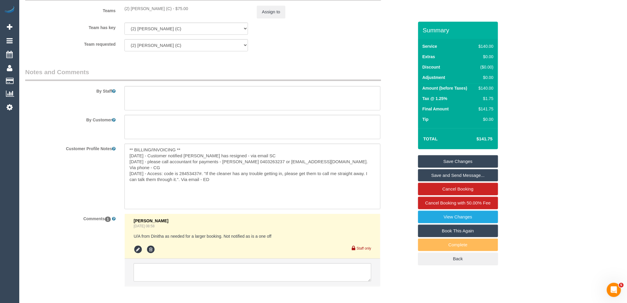
copy pre "Access: code is 28453437#."
drag, startPoint x: 205, startPoint y: 172, endPoint x: 149, endPoint y: 172, distance: 56.9
click at [149, 172] on textarea "** BILLING/INVOICING ** [DATE] - Customer notified [PERSON_NAME] has resigned -…" at bounding box center [252, 176] width 256 height 66
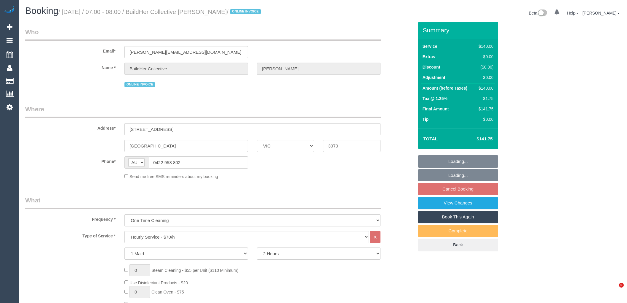
select select "VIC"
select select "number:28"
select select "number:16"
select select "number:19"
select select "number:25"
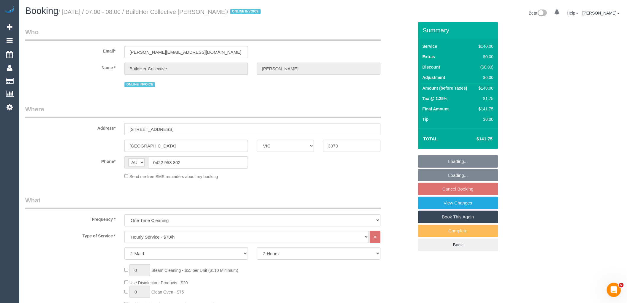
select select "number:12"
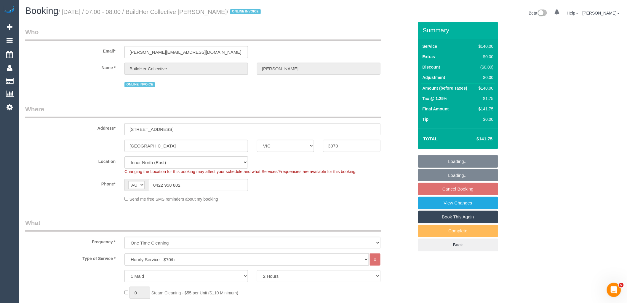
select select "string:stripe-pm_1RQLbU2GScqysDRV4Jd0JbkM"
select select "object:848"
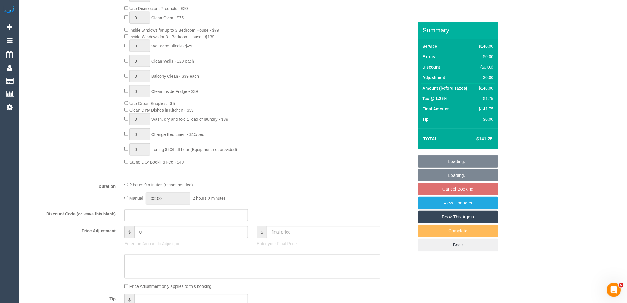
select select "spot1"
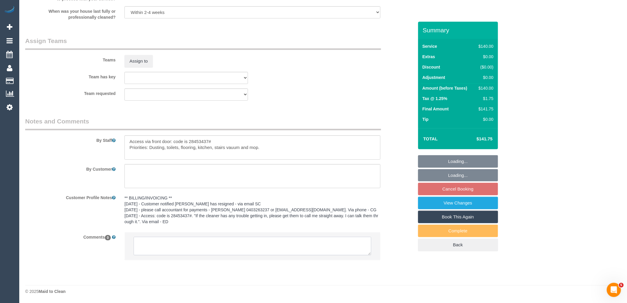
click at [205, 248] on textarea at bounding box center [253, 246] width 238 height 18
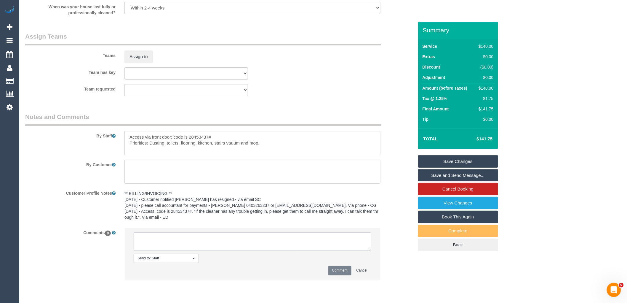
click at [183, 242] on textarea at bounding box center [253, 241] width 238 height 18
type textarea "Called - No flex with day. They have an event that night. They could do 8-9am i…"
click at [344, 274] on button "Comment" at bounding box center [339, 270] width 23 height 9
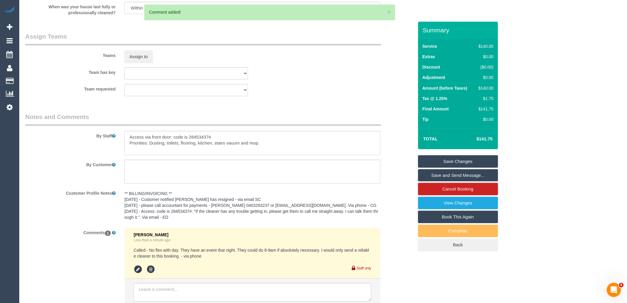
click at [475, 158] on link "Save Changes" at bounding box center [458, 161] width 80 height 12
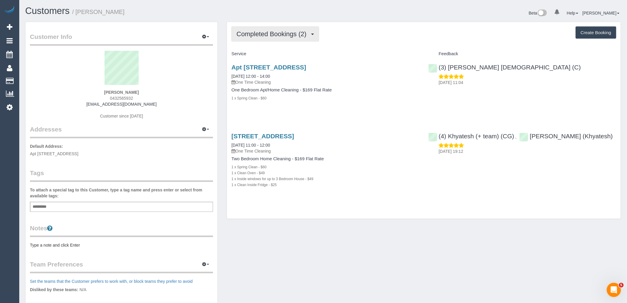
click at [276, 31] on span "Completed Bookings (2)" at bounding box center [273, 33] width 73 height 7
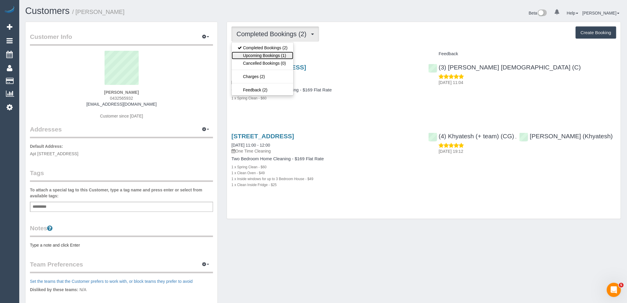
click at [285, 54] on link "Upcoming Bookings (1)" at bounding box center [263, 56] width 62 height 8
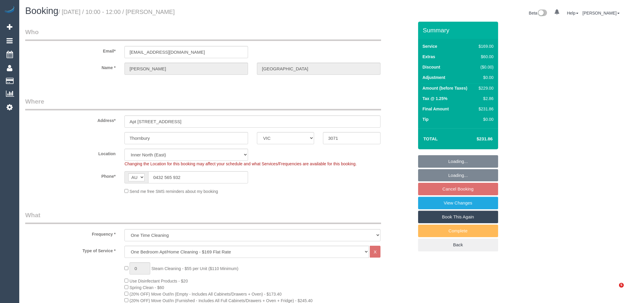
select select "VIC"
select select "string:stripe-pm_1R8SoF2GScqysDRVPToBlbHv"
select select "number:28"
select select "number:14"
select select "number:19"
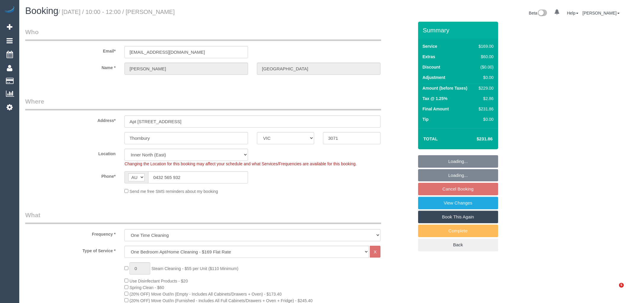
select select "number:25"
select select "number:35"
select select "number:26"
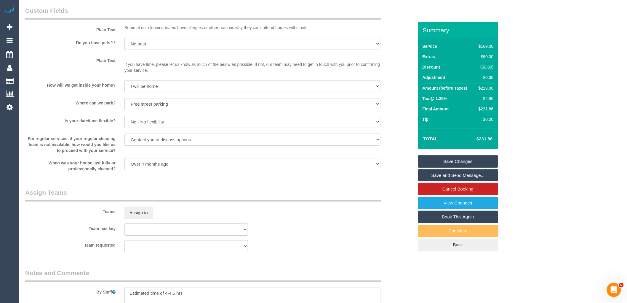
scroll to position [863, 0]
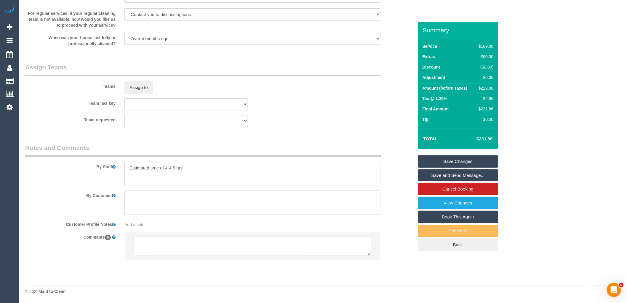
click at [185, 245] on textarea at bounding box center [253, 246] width 238 height 18
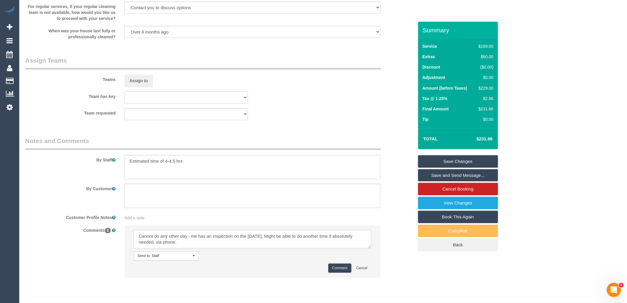
type textarea "Cannot do any other day - He has an inspection on the Tuesday. Might be able to…"
click at [341, 272] on button "Comment" at bounding box center [339, 267] width 23 height 9
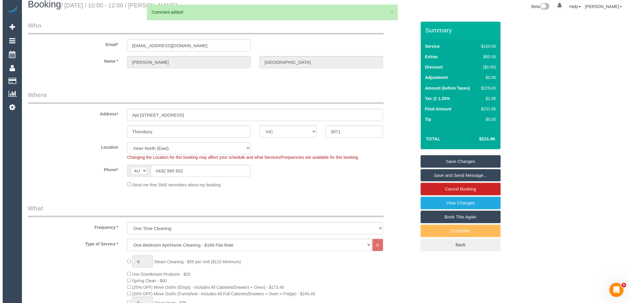
scroll to position [0, 0]
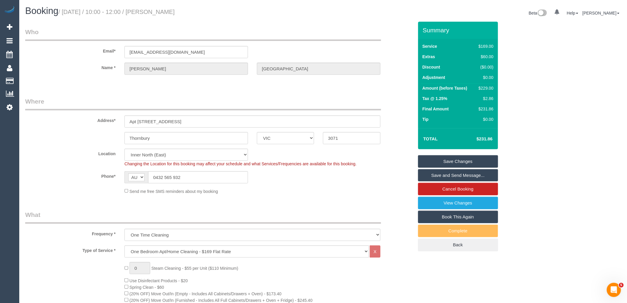
click at [463, 157] on link "Save Changes" at bounding box center [458, 161] width 80 height 12
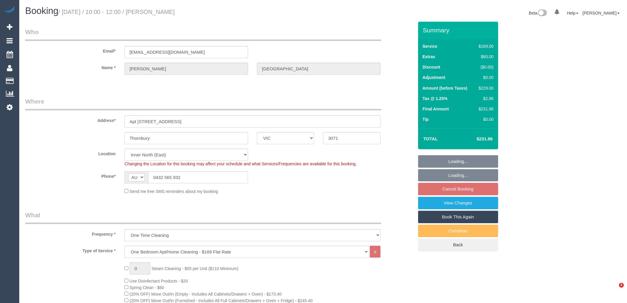
select select "VIC"
select select "string:stripe-pm_1R8SoF2GScqysDRVPToBlbHv"
select select "number:28"
select select "number:14"
select select "number:19"
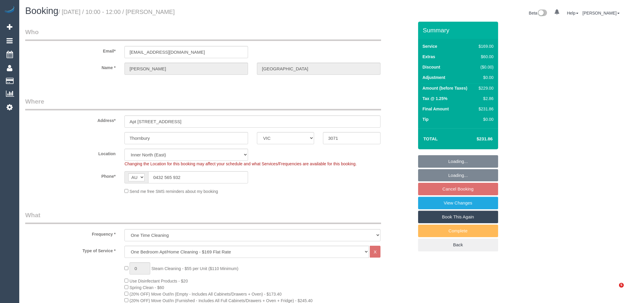
select select "number:25"
select select "number:35"
select select "number:26"
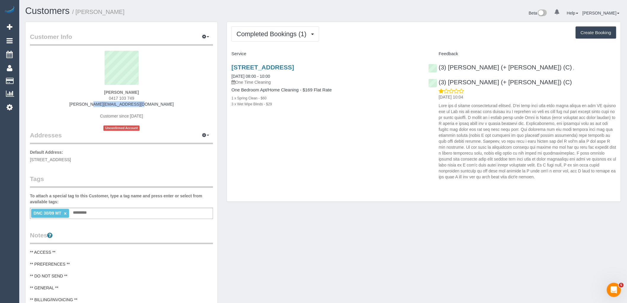
drag, startPoint x: 156, startPoint y: 103, endPoint x: 79, endPoint y: 104, distance: 77.1
click at [79, 104] on div "[PERSON_NAME] 0417 103 749 [PERSON_NAME][EMAIL_ADDRESS][DOMAIN_NAME] Customer s…" at bounding box center [121, 91] width 183 height 80
copy link "[PERSON_NAME][EMAIL_ADDRESS][DOMAIN_NAME]"
click at [269, 149] on div "[STREET_ADDRESS] [DATE] 08:00 - 10:00 One Time Cleaning One Bedroom Apt/Home Cl…" at bounding box center [424, 120] width 394 height 123
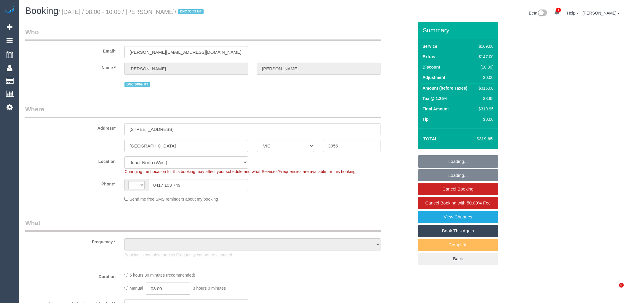
select select "VIC"
select select "string:AU"
select select "string:stripe-pm_1S7UwD2GScqysDRV3Vh8MUtv"
select select "object:590"
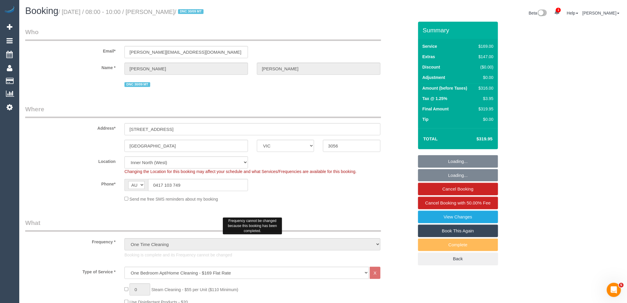
select select "number:28"
select select "number:14"
select select "number:19"
select select "number:23"
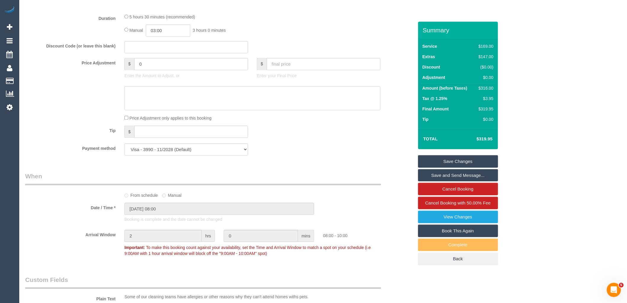
scroll to position [362, 0]
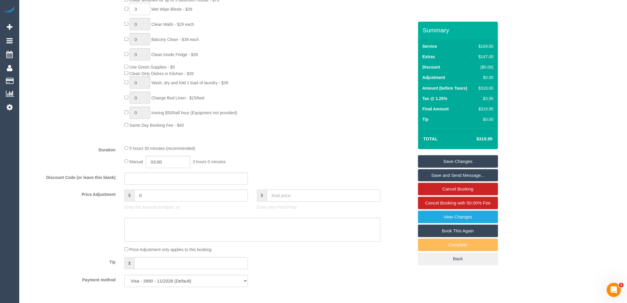
click at [291, 202] on input "text" at bounding box center [324, 195] width 114 height 12
type input "213.30"
click at [311, 140] on div "Type of Service * Hourly Service - $70/h Hourly Service - $65/h Hourly Service …" at bounding box center [219, 22] width 389 height 236
type input "-105.33"
click at [277, 202] on input "text" at bounding box center [324, 195] width 114 height 12
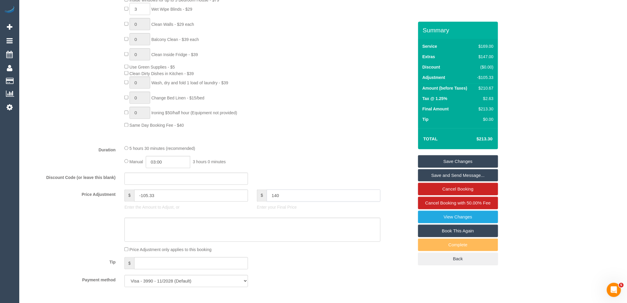
type input "140"
click at [282, 182] on div "Discount Code (or leave this blank)" at bounding box center [220, 179] width 398 height 12
type input "-177.73"
click at [352, 106] on div "0 Steam Cleaning - $55 per Unit ($110 Minimum) Use Disinfectant Products - $20 …" at bounding box center [269, 24] width 298 height 207
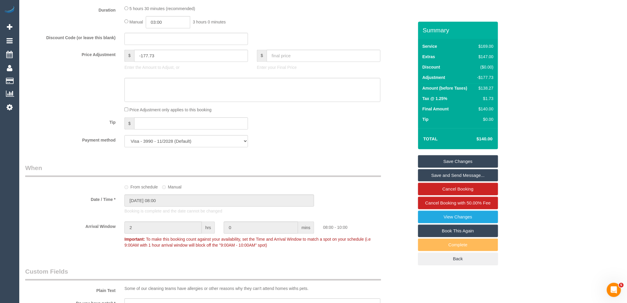
scroll to position [492, 0]
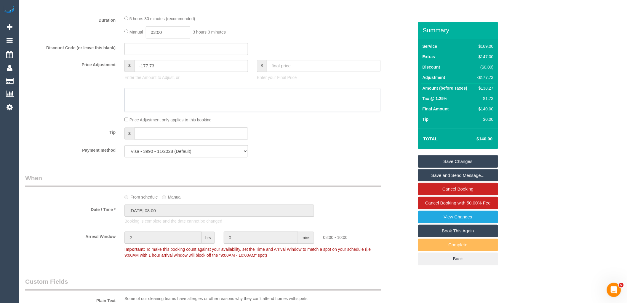
drag, startPoint x: 176, startPoint y: 111, endPoint x: 184, endPoint y: 106, distance: 9.5
click at [177, 111] on textarea at bounding box center [252, 100] width 256 height 24
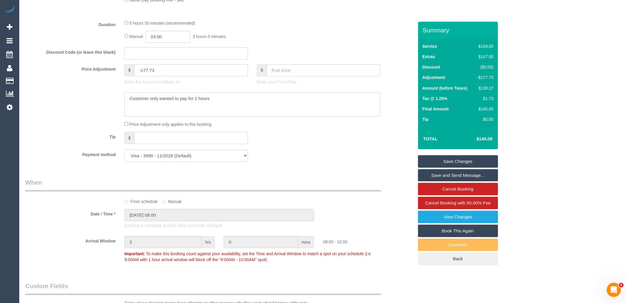
scroll to position [459, 0]
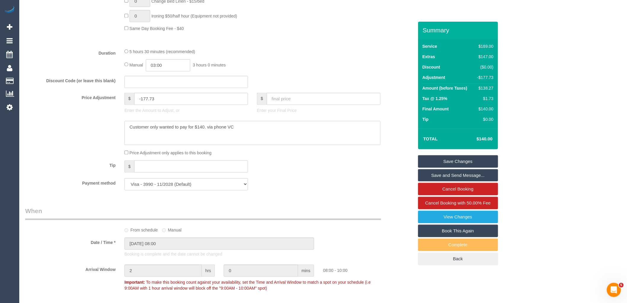
type textarea "Customer only wanted to pay for $140. via phone VC"
click at [475, 158] on link "Save Changes" at bounding box center [458, 161] width 80 height 12
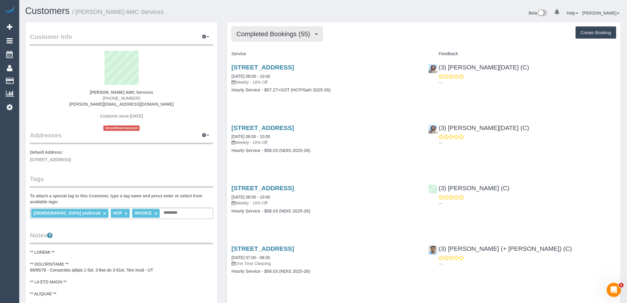
click at [288, 29] on button "Completed Bookings (55)" at bounding box center [277, 33] width 91 height 15
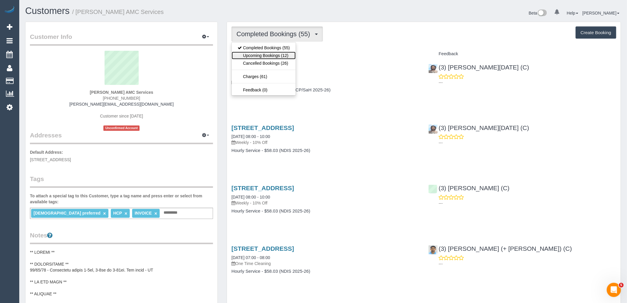
click at [285, 55] on link "Upcoming Bookings (12)" at bounding box center [264, 56] width 64 height 8
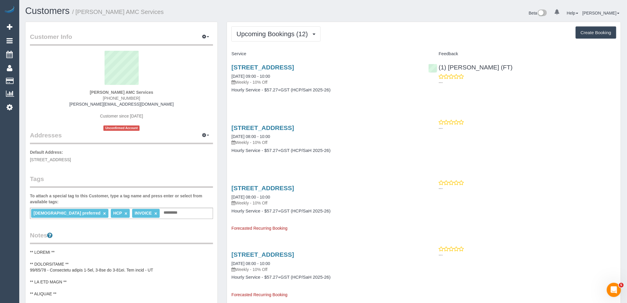
drag, startPoint x: 139, startPoint y: 97, endPoint x: 79, endPoint y: 98, distance: 59.9
click at [82, 98] on div "[PERSON_NAME] AMC Services [PHONE_NUMBER] [PERSON_NAME][EMAIL_ADDRESS][DOMAIN_N…" at bounding box center [121, 91] width 183 height 80
copy span "[PHONE_NUMBER]"
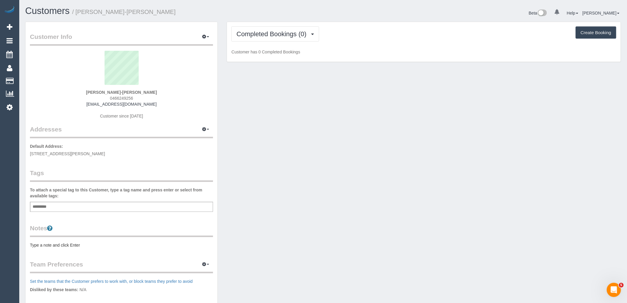
click at [287, 26] on div "Completed Bookings (0) Completed Bookings (0) Upcoming Bookings (1) Cancelled B…" at bounding box center [424, 42] width 394 height 40
click at [286, 33] on span "Completed Bookings (0)" at bounding box center [273, 33] width 73 height 7
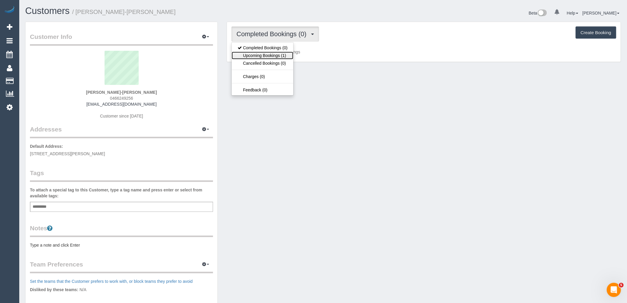
click at [289, 57] on link "Upcoming Bookings (1)" at bounding box center [263, 56] width 62 height 8
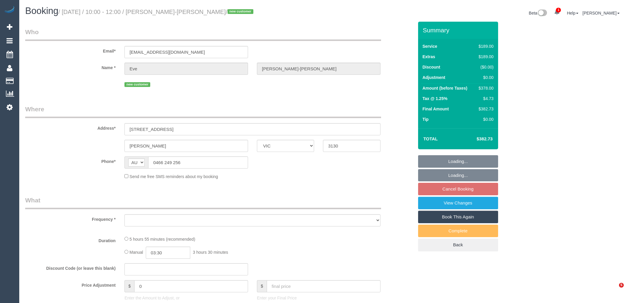
select select "VIC"
select select "object:588"
select select "number:28"
select select "number:14"
select select "number:19"
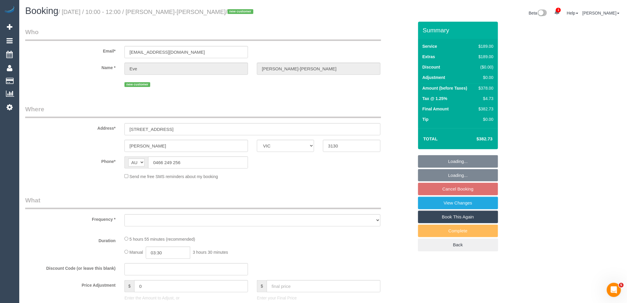
select select "number:24"
select select "number:26"
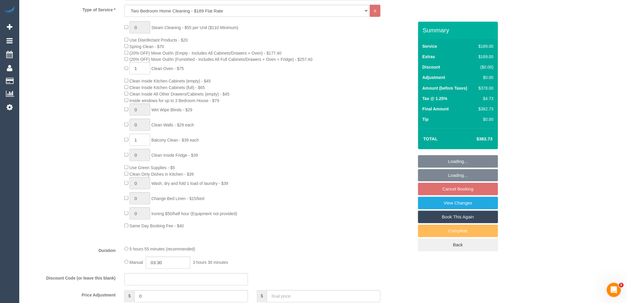
scroll to position [286, 0]
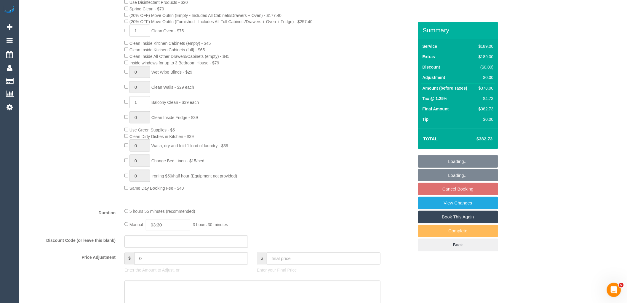
select select "object:1309"
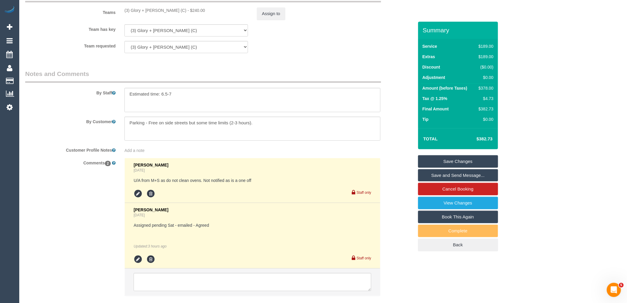
scroll to position [980, 0]
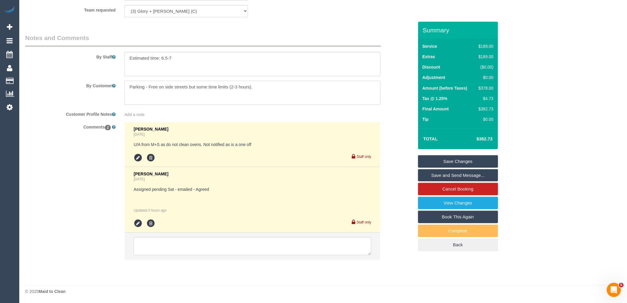
drag, startPoint x: 238, startPoint y: 90, endPoint x: 90, endPoint y: 93, distance: 148.2
click at [107, 90] on div "By Customer" at bounding box center [220, 93] width 398 height 24
paste textarea "I also wanted to let you know that there is parking outside the front of the bu…"
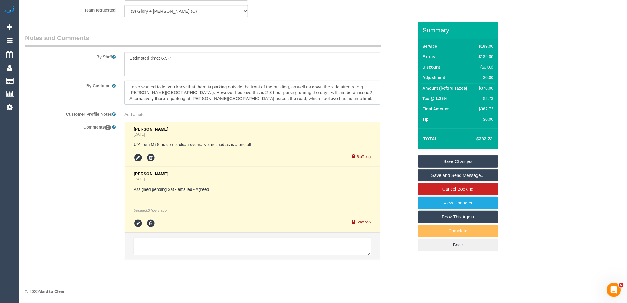
type textarea "I also wanted to let you know that there is parking outside the front of the bu…"
click at [477, 153] on div "Summary Service $189.00 Extras $189.00 Discount ($0.00) Adjustment $0.00 Amount…" at bounding box center [458, 142] width 80 height 241
click at [478, 162] on link "Save Changes" at bounding box center [458, 161] width 80 height 12
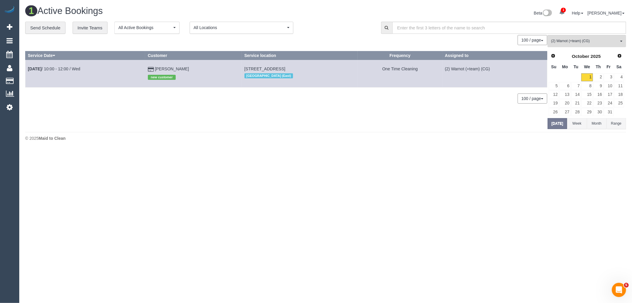
click at [258, 155] on body "1 Beta Your Notifications You have 0 alerts × You have 1 to charge for 01/10/20…" at bounding box center [316, 151] width 632 height 303
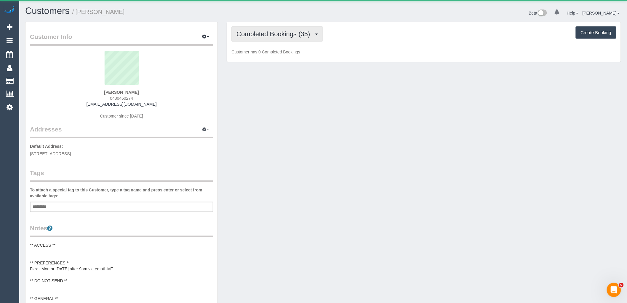
click at [286, 38] on button "Completed Bookings (35)" at bounding box center [277, 33] width 91 height 15
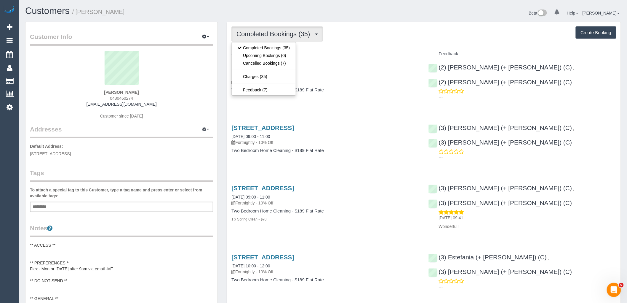
click at [381, 37] on div "Completed Bookings (35) Completed Bookings (35) Upcoming Bookings (0) Cancelled…" at bounding box center [424, 33] width 385 height 15
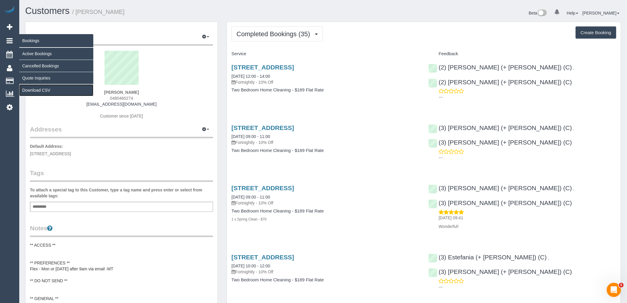
click at [35, 90] on link "Download CSV" at bounding box center [56, 90] width 74 height 12
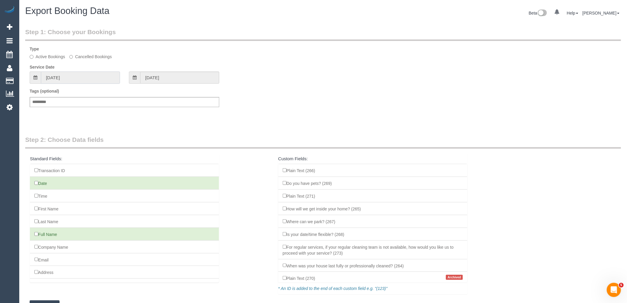
click at [79, 81] on input "01/09/2025" at bounding box center [80, 77] width 79 height 12
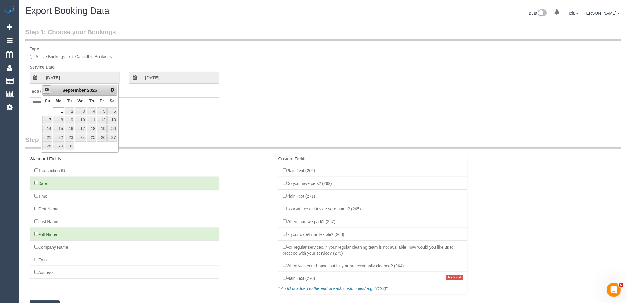
click at [48, 89] on span "Prev" at bounding box center [46, 89] width 5 height 5
click at [100, 112] on link "1" at bounding box center [101, 111] width 9 height 8
type input "01/08/2025"
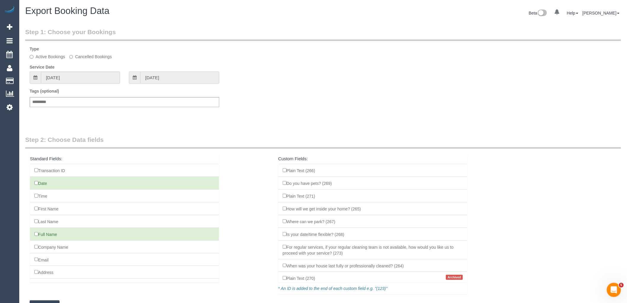
click at [193, 77] on input "01/08/2025" at bounding box center [179, 77] width 79 height 12
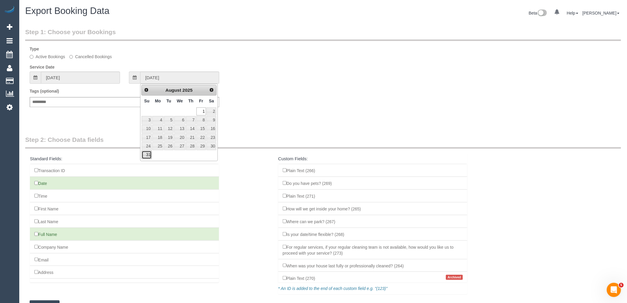
click at [147, 158] on link "31" at bounding box center [147, 155] width 10 height 8
type input "31/08/2025"
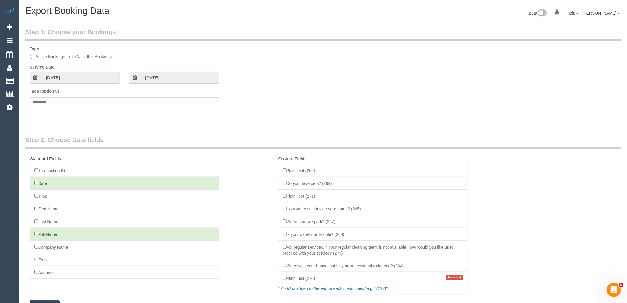
click at [176, 119] on div "Step 1: Choose your Bookings Type Active Bookings Cancelled Bookings Service Da…" at bounding box center [323, 76] width 605 height 108
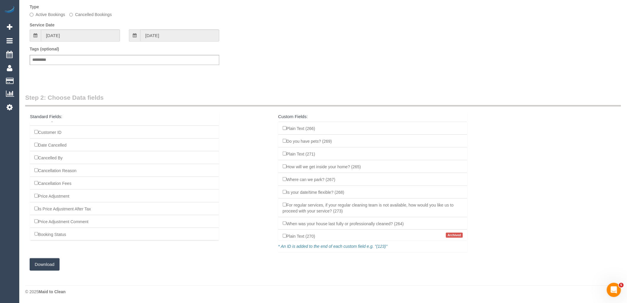
scroll to position [600, 0]
click at [44, 264] on button "Download" at bounding box center [45, 264] width 30 height 12
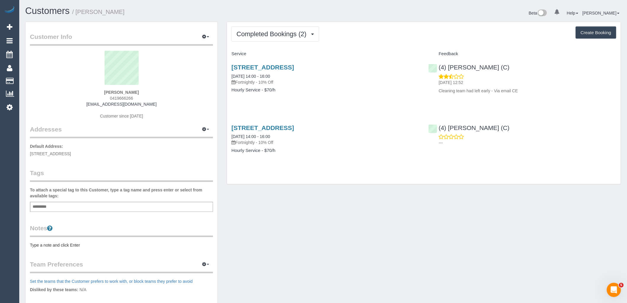
drag, startPoint x: 147, startPoint y: 93, endPoint x: 93, endPoint y: 90, distance: 54.3
click at [91, 92] on div "Damien Burgess 0419666266 damos66@gmail.com Customer since 2025" at bounding box center [121, 88] width 183 height 74
copy strong "Damien Burgess"
click at [162, 92] on div "Damien Burgess 0419666266 damos66@gmail.com Customer since 2025" at bounding box center [121, 88] width 183 height 74
drag, startPoint x: 115, startPoint y: 92, endPoint x: 76, endPoint y: 92, distance: 39.4
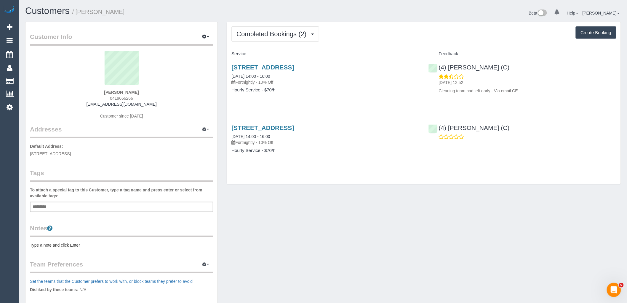
click at [78, 92] on div "Damien Burgess 0419666266 damos66@gmail.com Customer since 2025" at bounding box center [121, 88] width 183 height 74
copy strong "Damien Burgess"
click at [438, 70] on div "(4) Imanuil Afiuo (C) 29/09/2025 12:52 Cleaning team had left early - Via email…" at bounding box center [522, 78] width 197 height 38
copy link "(4) [PERSON_NAME] (C)"
drag, startPoint x: 131, startPoint y: 90, endPoint x: 96, endPoint y: 90, distance: 35.3
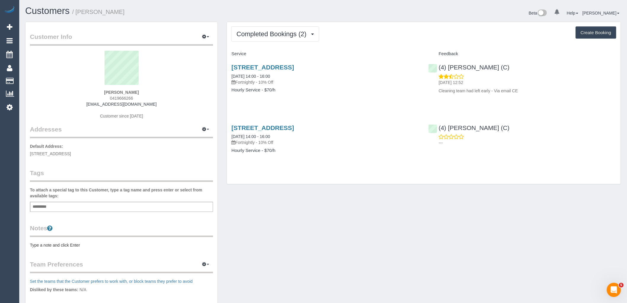
click at [96, 90] on div "Damien Burgess 0419666266 damos66@gmail.com Customer since 2025" at bounding box center [121, 88] width 183 height 74
copy strong "Damien Burgess"
drag, startPoint x: 349, startPoint y: 64, endPoint x: 225, endPoint y: 65, distance: 123.9
click at [225, 65] on div "Completed Bookings (2) Completed Bookings (2) Upcoming Bookings (11) Cancelled …" at bounding box center [423, 106] width 403 height 169
copy link "85 York Street, Prahran, VIC 3181"
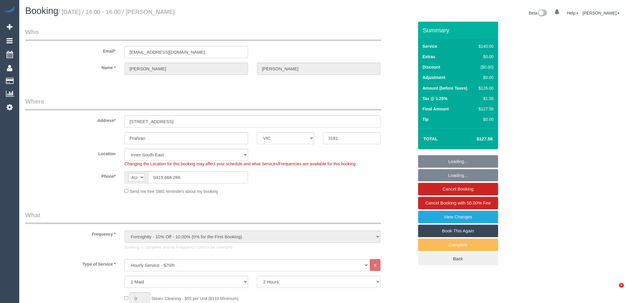
select select "VIC"
select select "spot1"
select select "number:29"
select select "number:14"
select select "number:19"
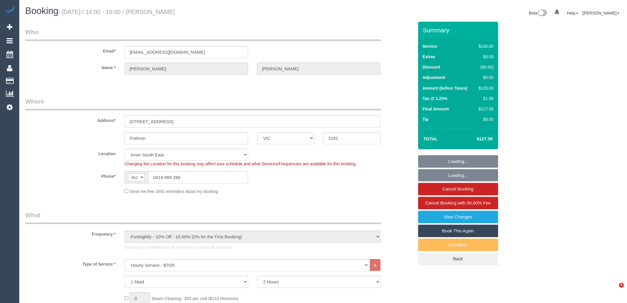
select select "number:22"
select select "number:35"
select select "number:13"
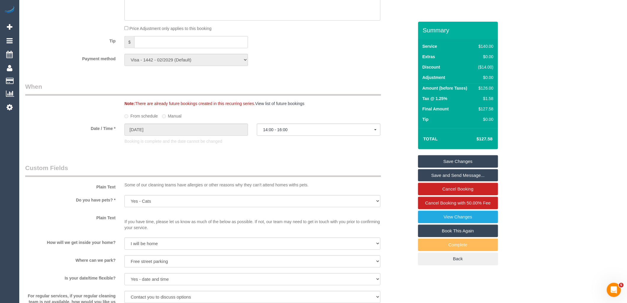
scroll to position [846, 0]
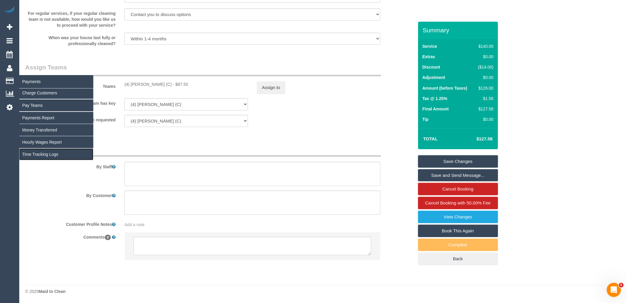
click at [42, 159] on link "Time Tracking Logs" at bounding box center [56, 154] width 74 height 12
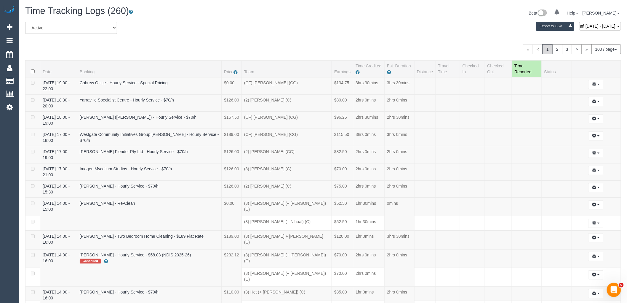
click at [586, 24] on span "[DATE] - [DATE]" at bounding box center [601, 26] width 30 height 5
type input "**********"
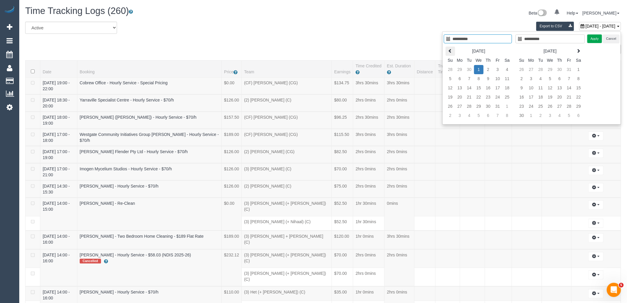
click at [451, 51] on icon at bounding box center [450, 51] width 4 height 4
type input "**********"
click at [476, 97] on td "24" at bounding box center [478, 96] width 9 height 9
type input "**********"
click at [476, 97] on td "24" at bounding box center [478, 96] width 9 height 9
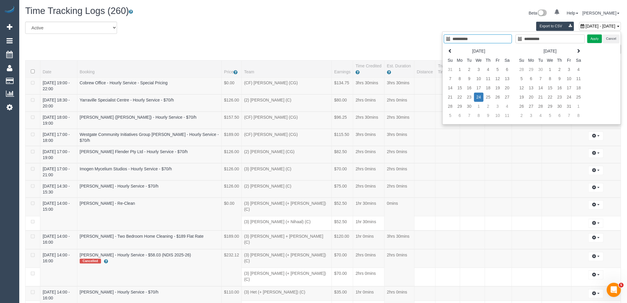
type input "**********"
click at [591, 39] on button "Apply" at bounding box center [595, 38] width 15 height 9
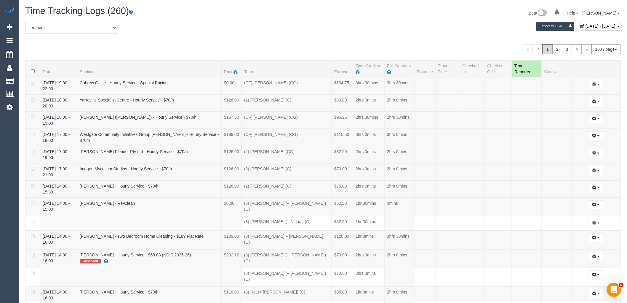
click at [400, 50] on div "« < 1 2 3 > » 100 / page 10 / page 20 / page 30 / page 40 / page 50 / page 100 …" at bounding box center [323, 49] width 596 height 10
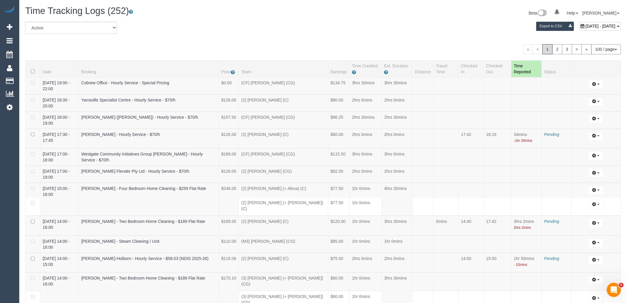
scroll to position [302, 0]
